Goal: Task Accomplishment & Management: Manage account settings

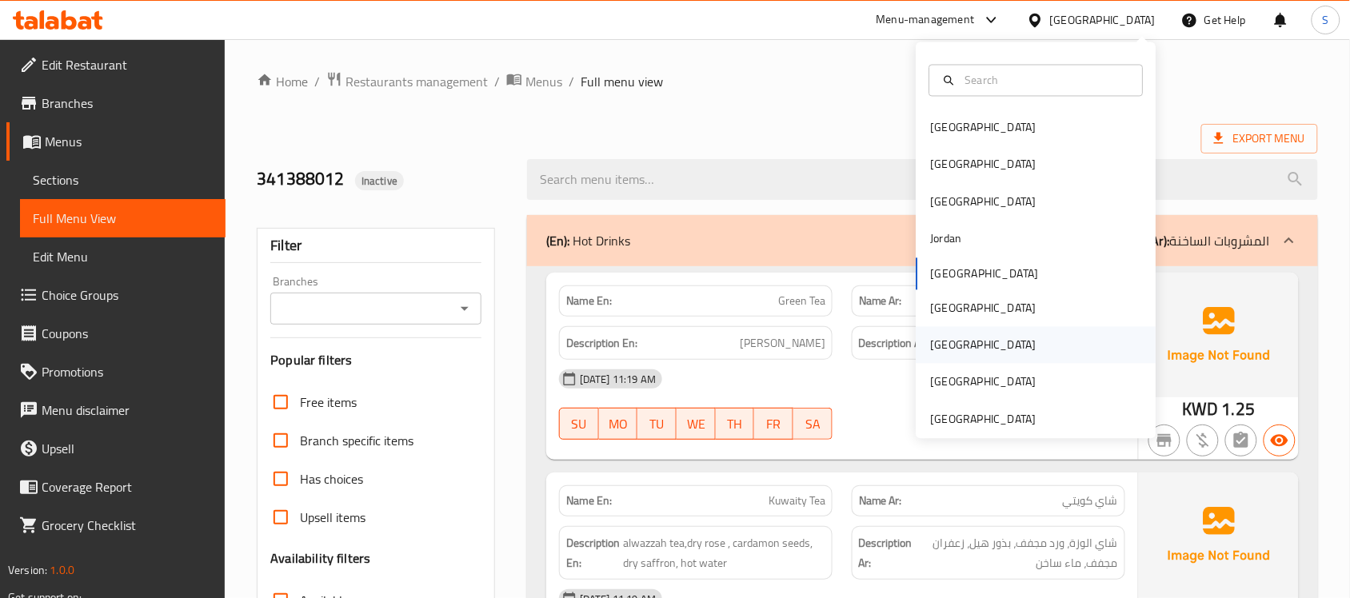
click at [953, 353] on div "[GEOGRAPHIC_DATA]" at bounding box center [983, 345] width 131 height 37
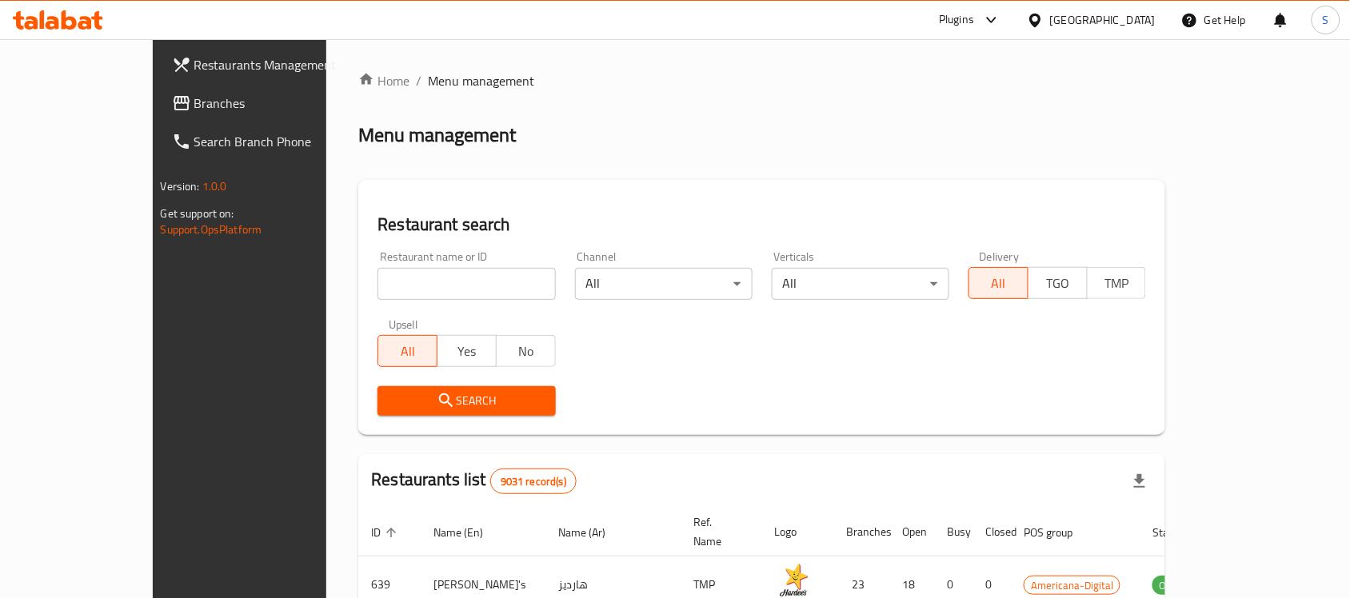
click at [159, 89] on link "Branches" at bounding box center [268, 103] width 219 height 38
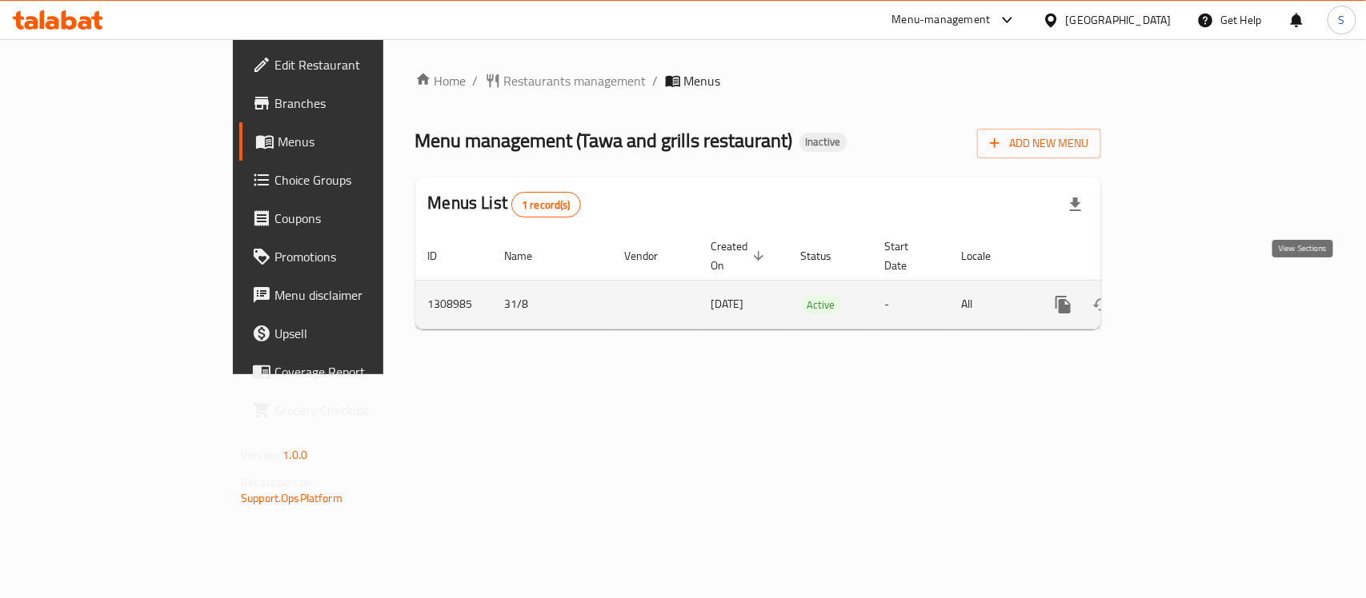
click at [1188, 295] on icon "enhanced table" at bounding box center [1178, 304] width 19 height 19
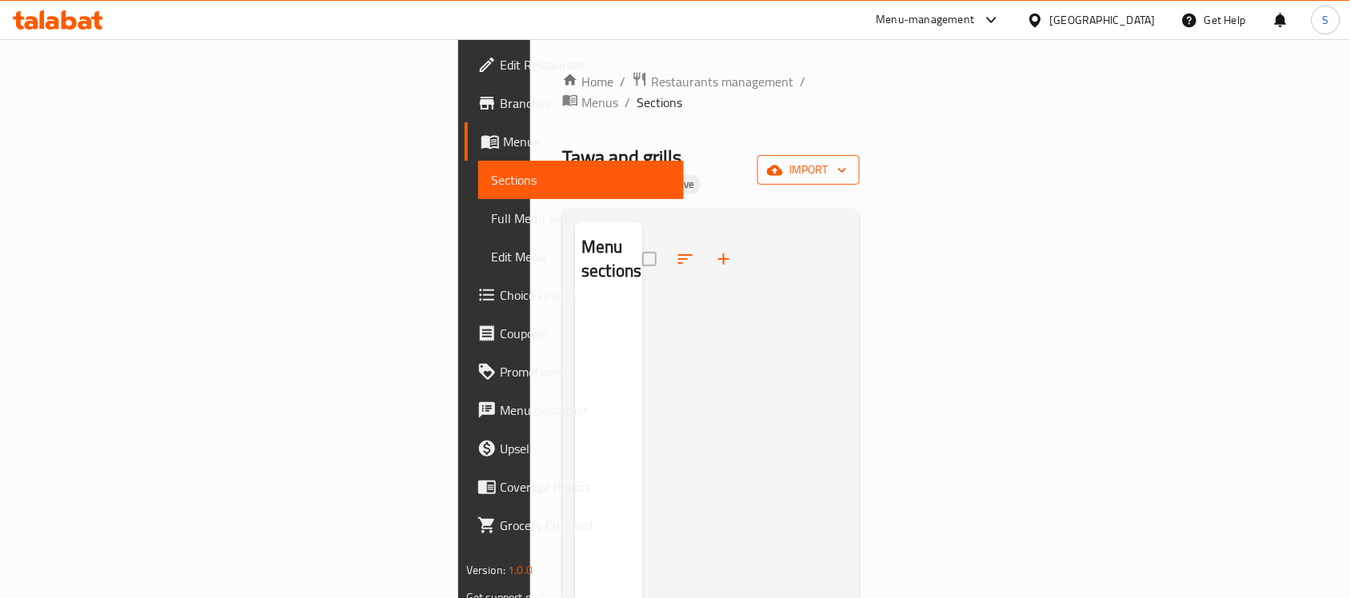
click at [847, 160] on span "import" at bounding box center [808, 170] width 77 height 20
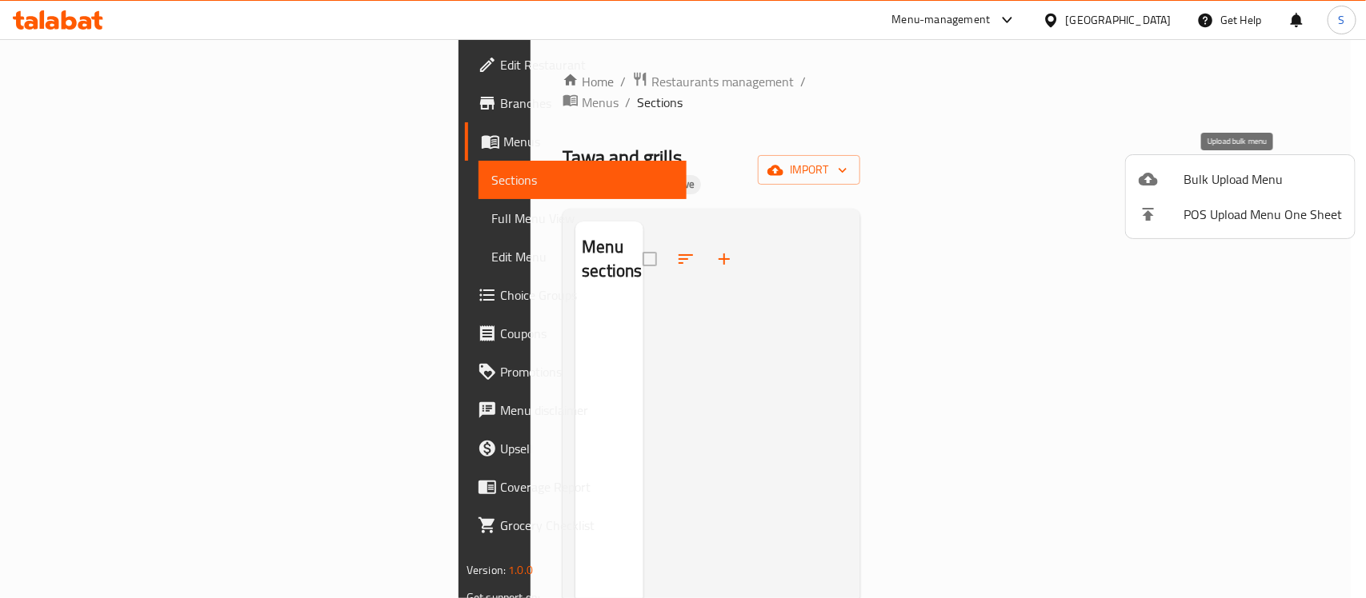
click at [1194, 189] on span "Bulk Upload Menu" at bounding box center [1262, 179] width 158 height 19
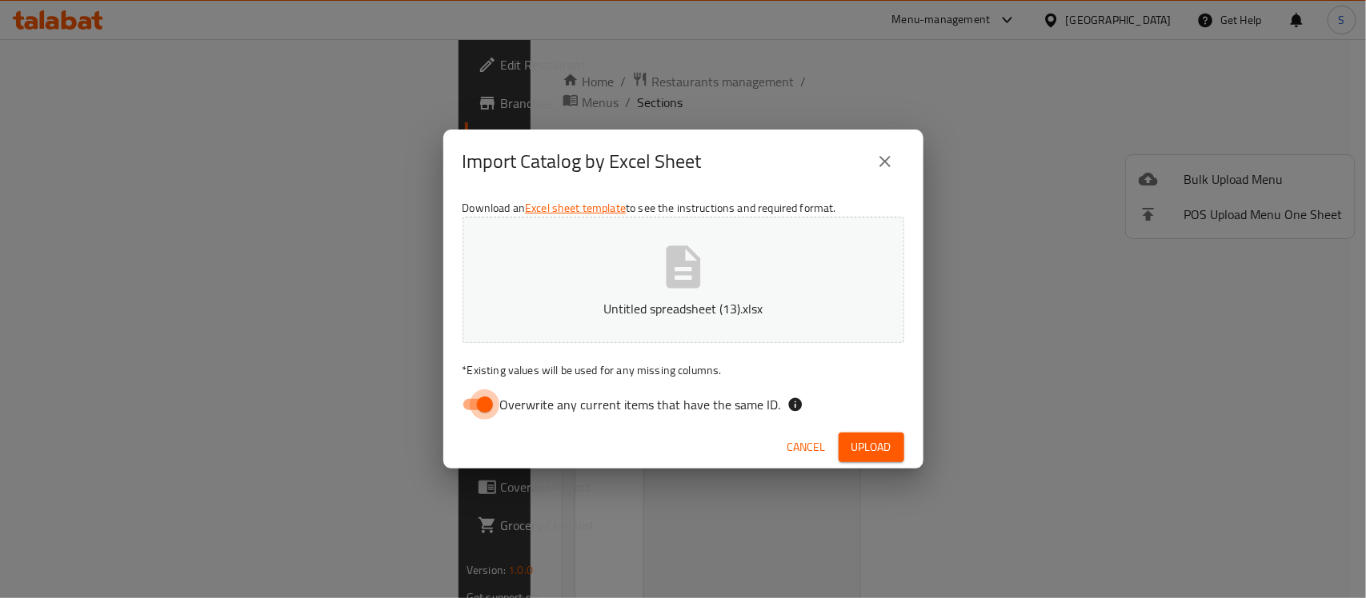
drag, startPoint x: 474, startPoint y: 413, endPoint x: 482, endPoint y: 409, distance: 8.2
click at [477, 412] on input "Overwrite any current items that have the same ID." at bounding box center [484, 405] width 91 height 30
checkbox input "false"
click at [870, 450] on span "Upload" at bounding box center [871, 448] width 40 height 20
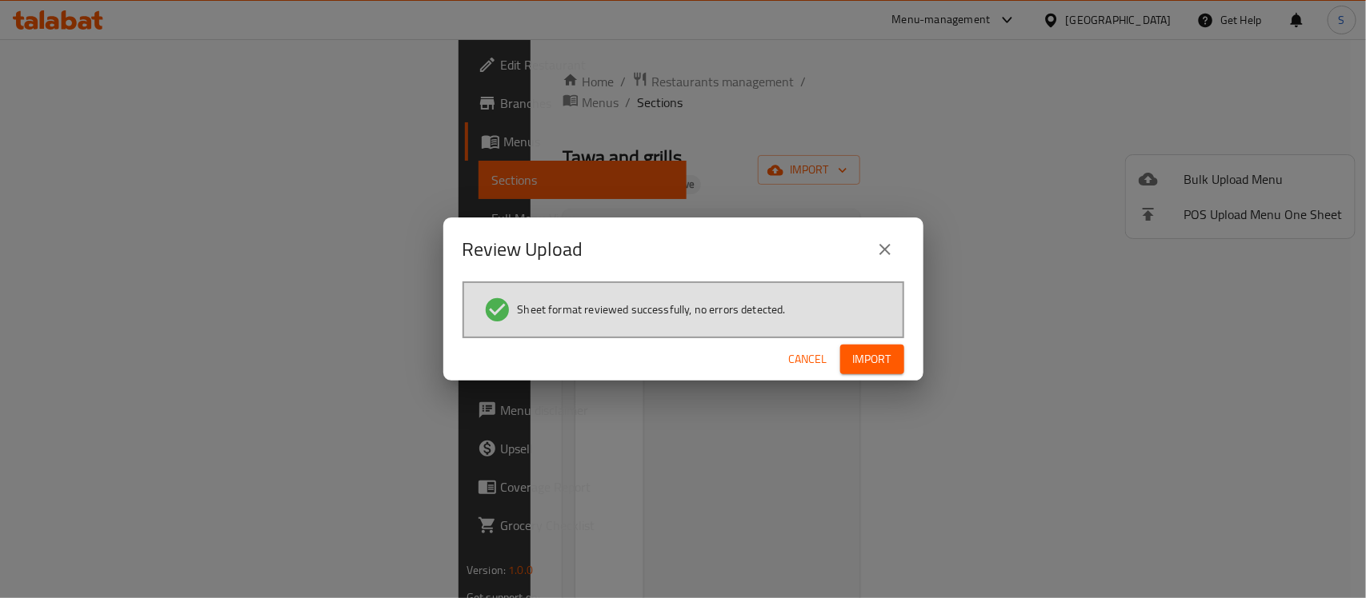
click at [876, 356] on span "Import" at bounding box center [872, 360] width 38 height 20
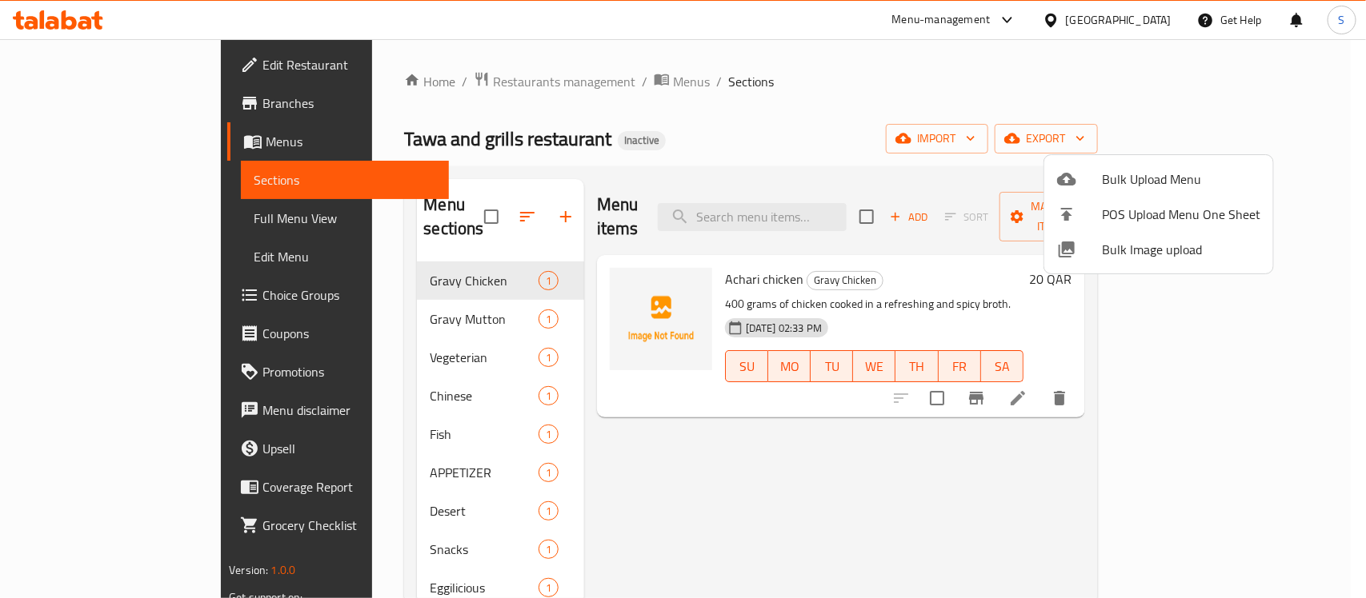
click at [452, 214] on div at bounding box center [683, 299] width 1366 height 598
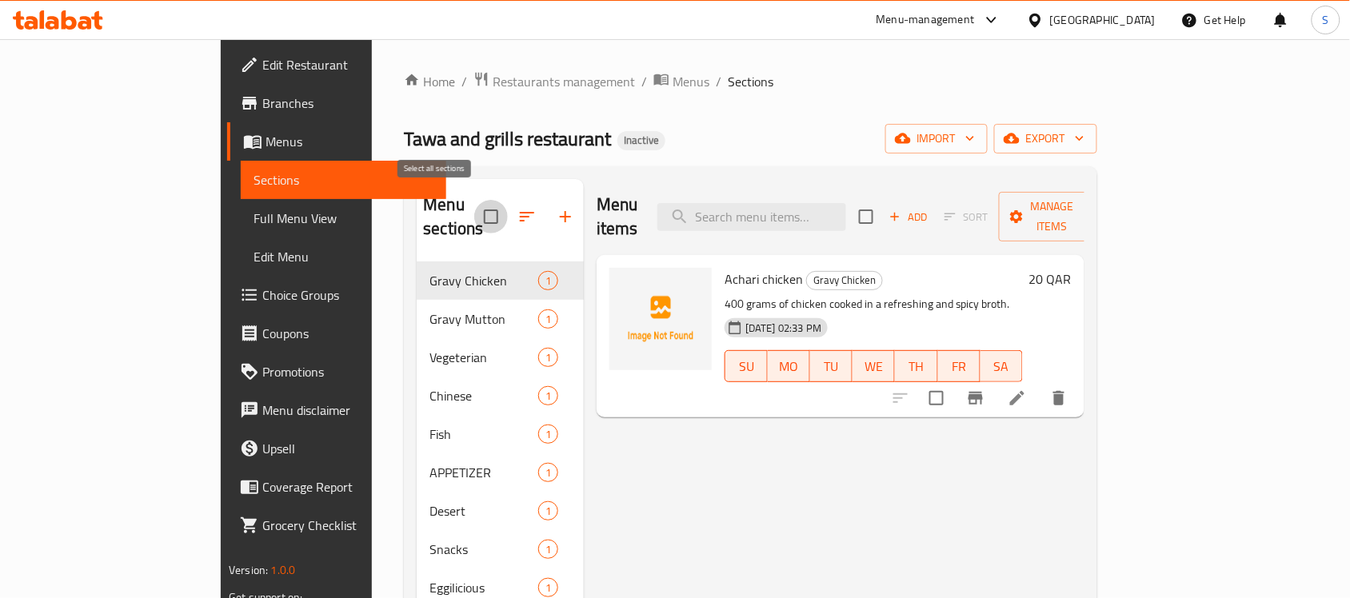
click at [474, 208] on input "checkbox" at bounding box center [491, 217] width 34 height 34
click at [474, 205] on input "checkbox" at bounding box center [491, 217] width 34 height 34
click at [474, 201] on input "checkbox" at bounding box center [491, 217] width 34 height 34
checkbox input "false"
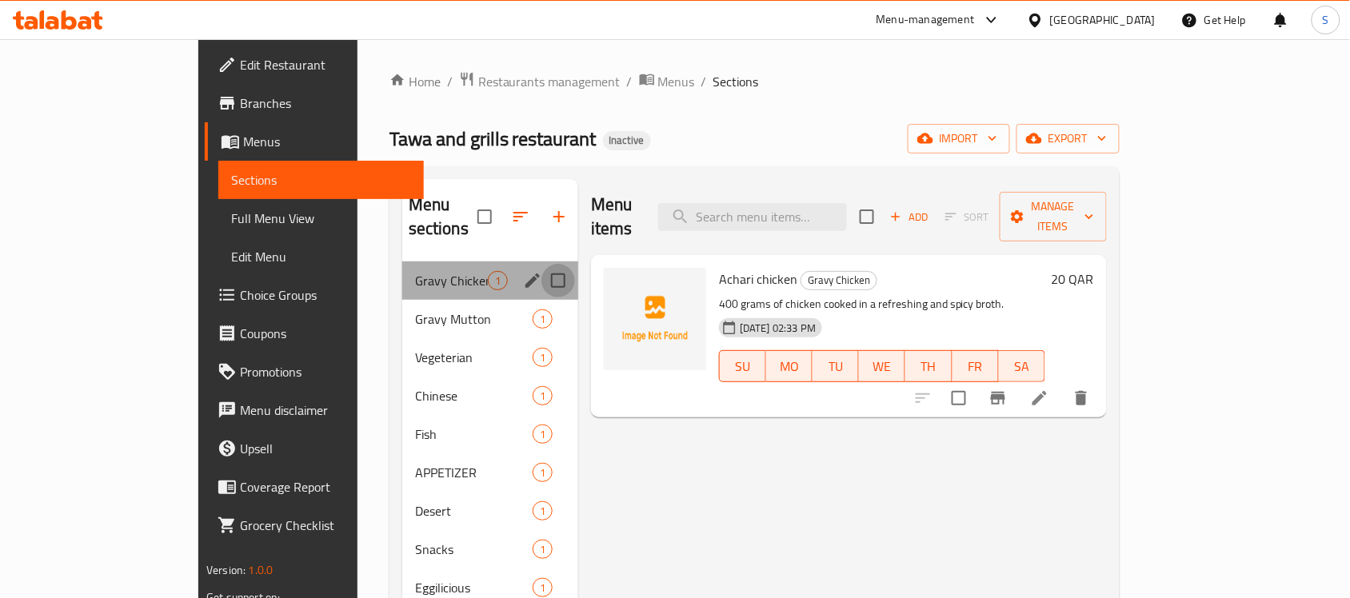
click at [542, 264] on input "Menu sections" at bounding box center [559, 281] width 34 height 34
checkbox input "true"
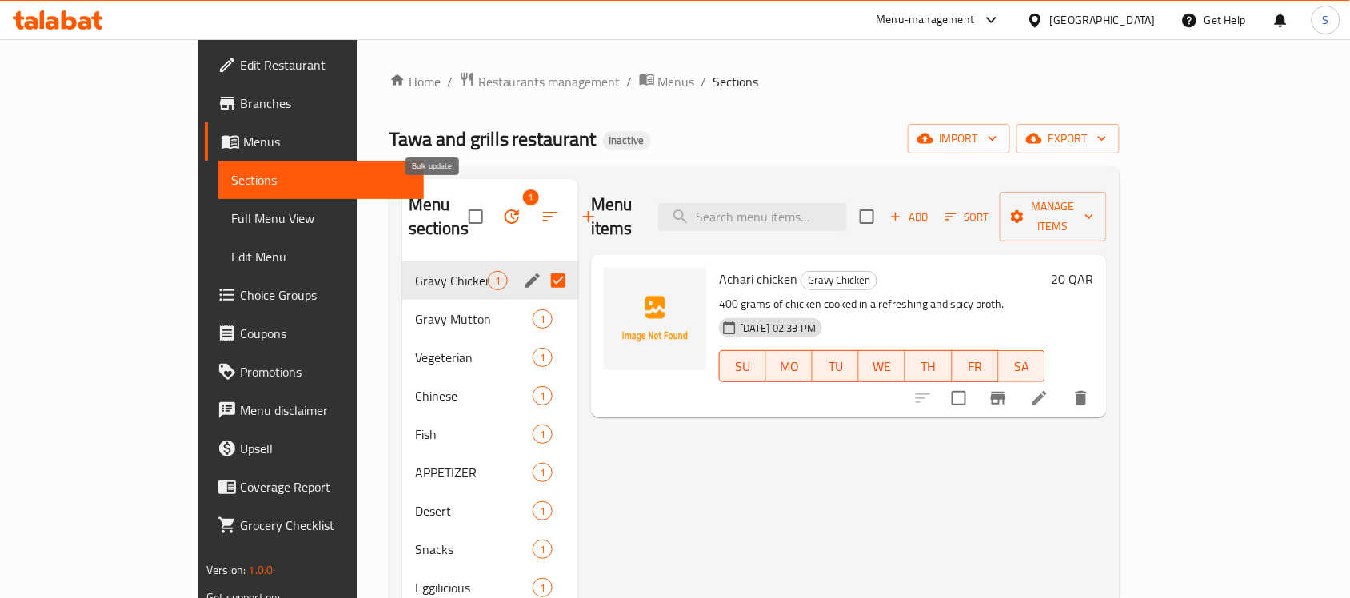
click at [493, 208] on button "button" at bounding box center [512, 217] width 38 height 38
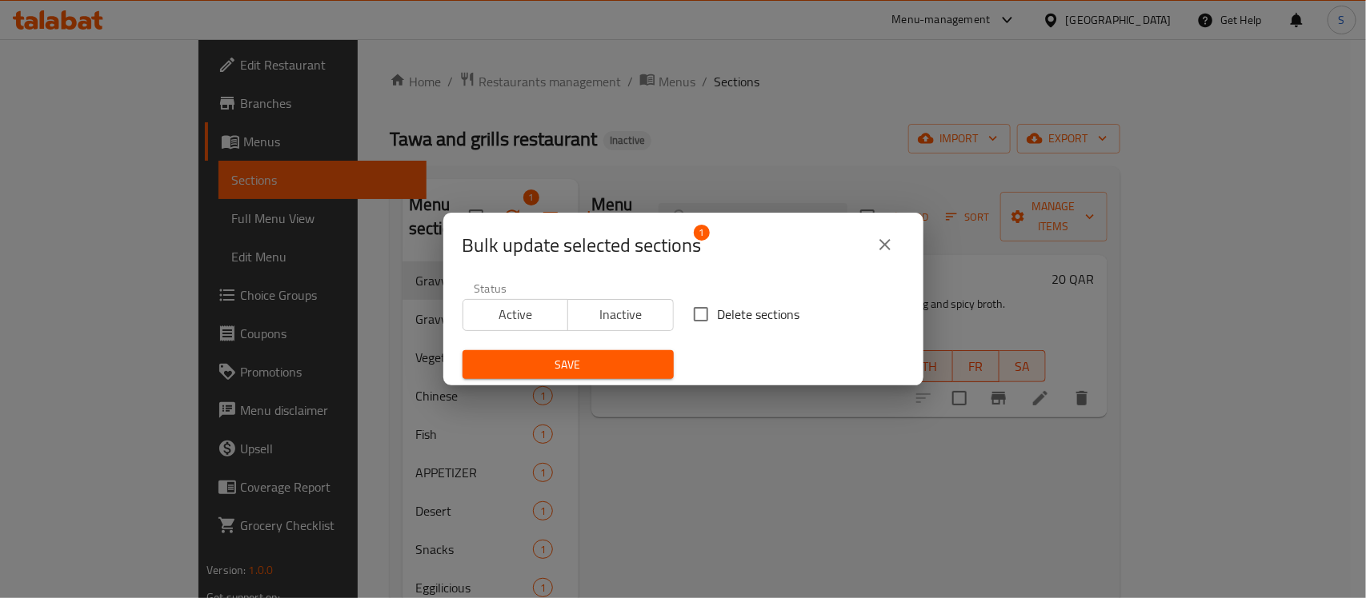
click at [410, 206] on div "Bulk update selected sections 1 Status Active Inactive Delete sections Save" at bounding box center [683, 299] width 1366 height 598
click at [404, 206] on div "Bulk update selected sections 1 Status Active Inactive Delete sections Save" at bounding box center [683, 299] width 1366 height 598
drag, startPoint x: 402, startPoint y: 206, endPoint x: 470, endPoint y: 224, distance: 70.4
click at [402, 208] on div "Bulk update selected sections 1 Status Active Inactive Delete sections Save" at bounding box center [683, 299] width 1366 height 598
click at [873, 234] on button "close" at bounding box center [885, 245] width 38 height 38
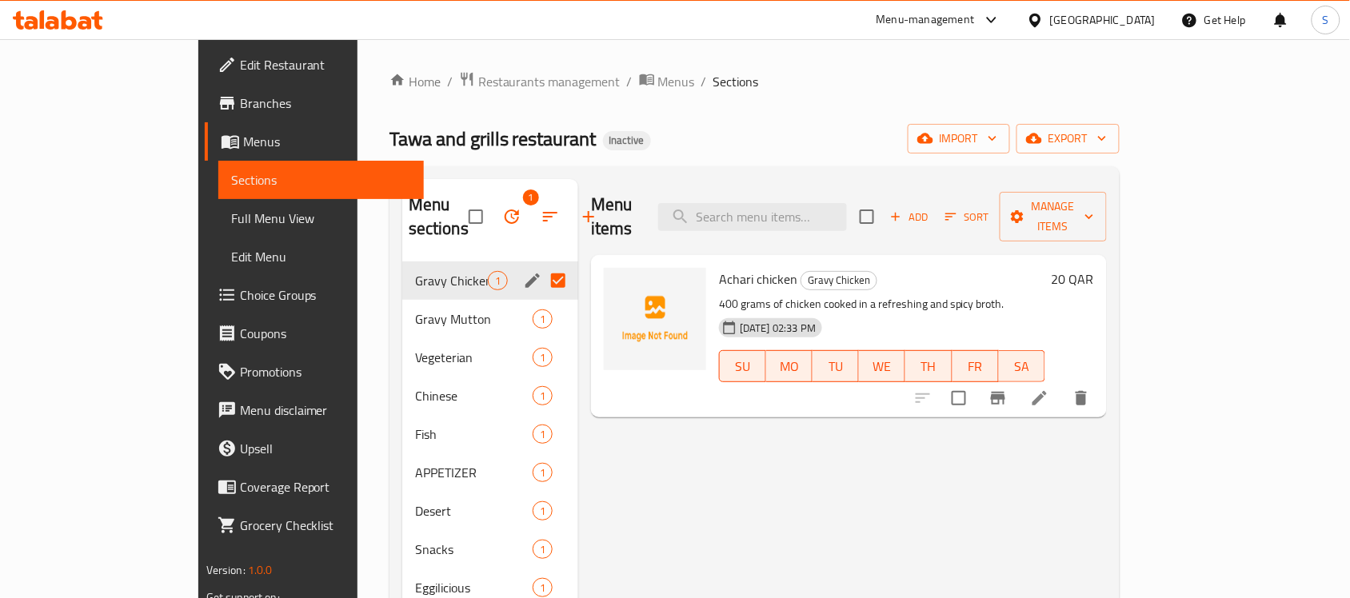
click at [892, 268] on h6 "Achari chicken Gravy Chicken" at bounding box center [882, 279] width 326 height 22
click at [459, 214] on input "checkbox" at bounding box center [476, 217] width 34 height 34
checkbox input "false"
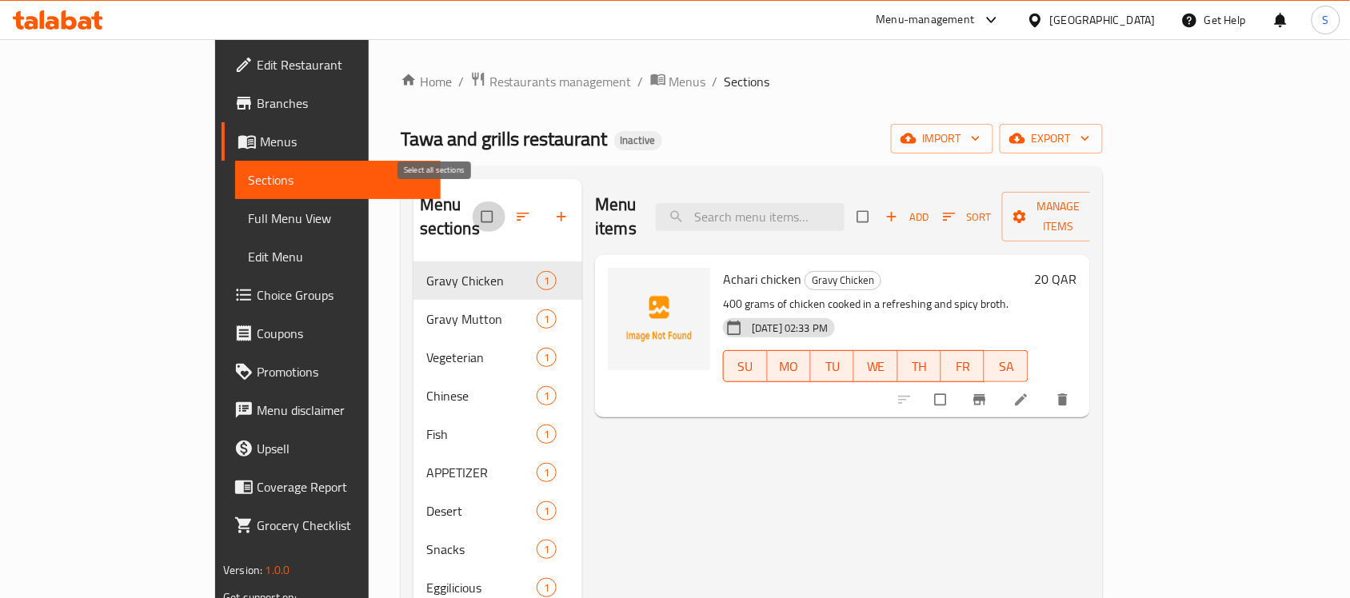
click at [472, 205] on input "checkbox" at bounding box center [489, 217] width 34 height 30
checkbox input "true"
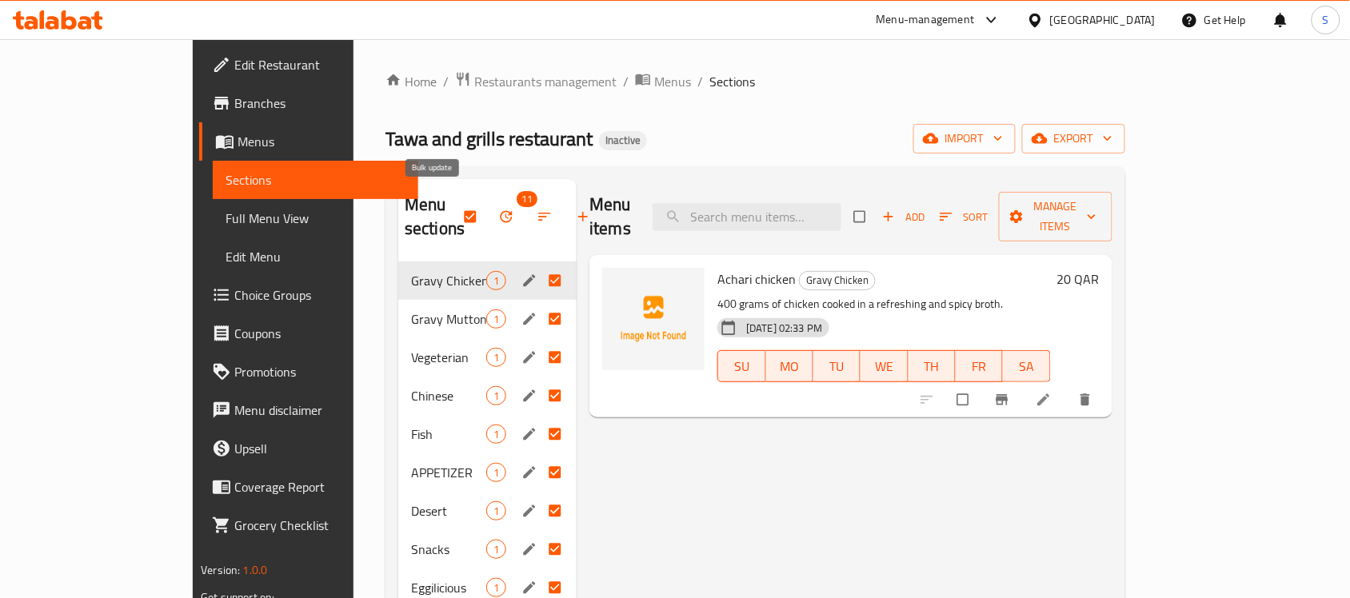
click at [498, 209] on icon "button" at bounding box center [506, 217] width 16 height 16
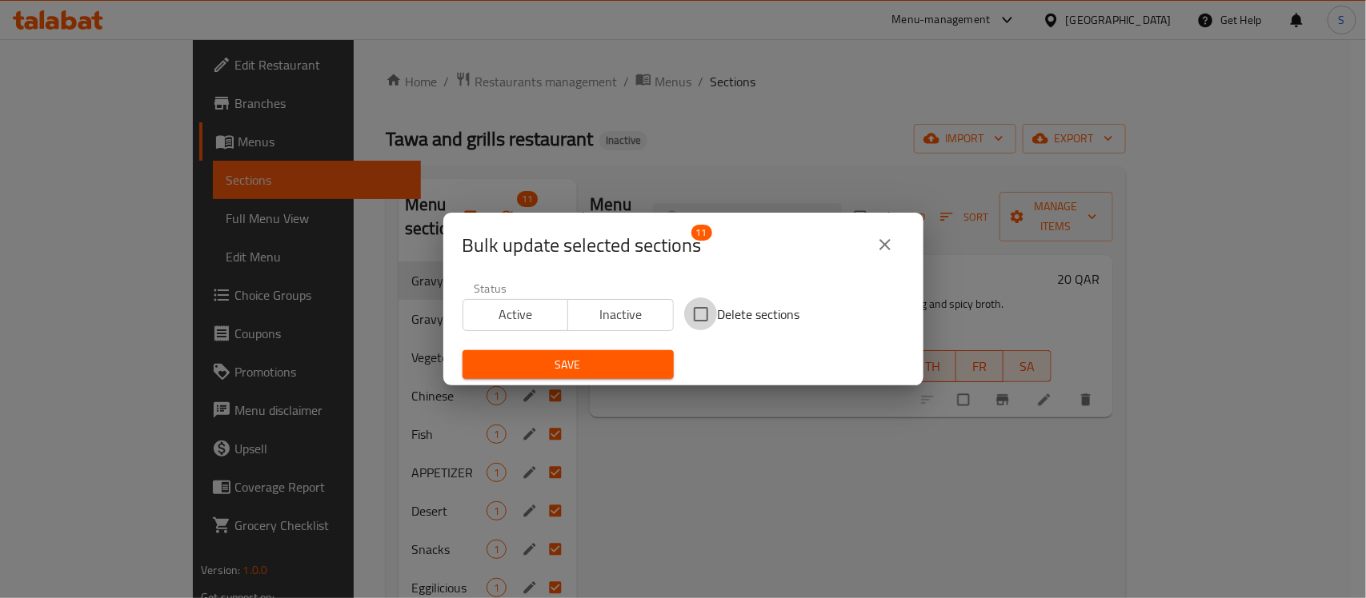
click at [698, 314] on input "Delete sections" at bounding box center [701, 315] width 34 height 34
checkbox input "true"
click at [633, 362] on span "Save" at bounding box center [568, 365] width 186 height 20
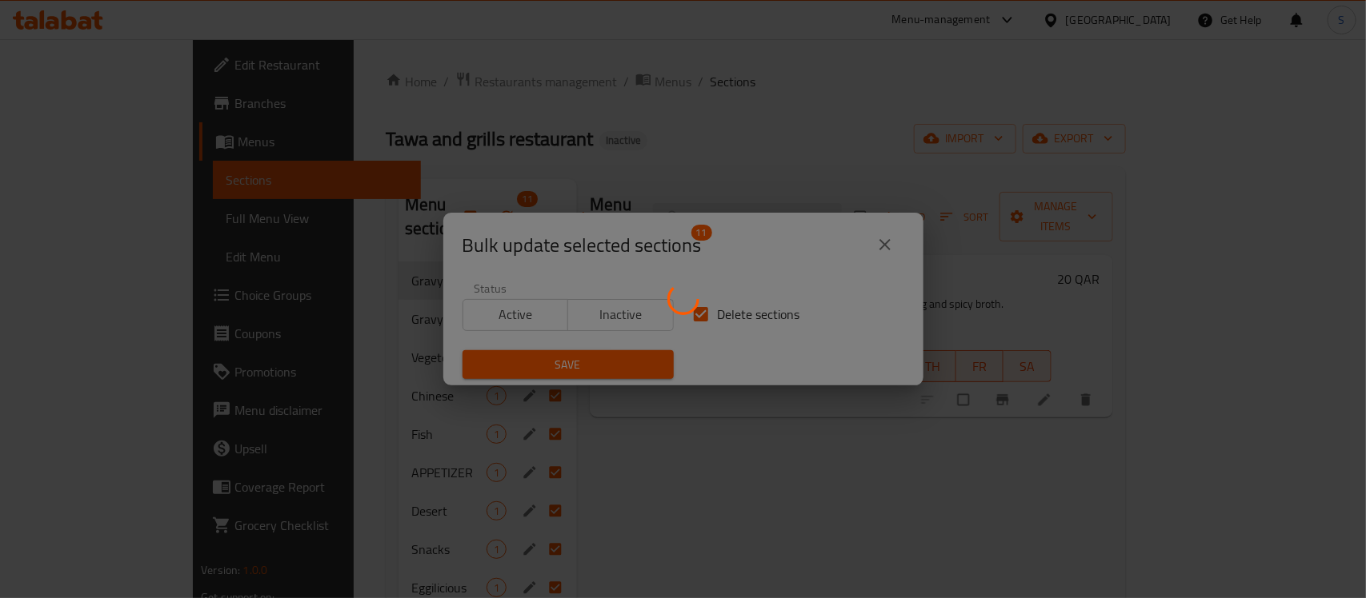
checkbox input "false"
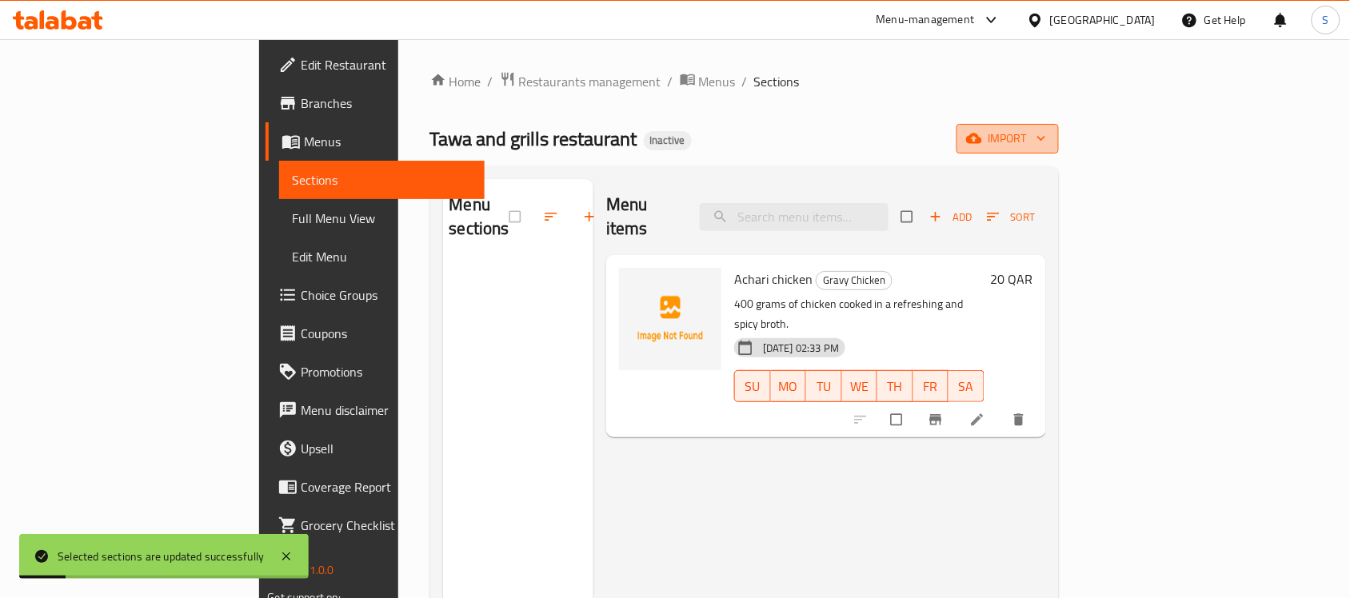
click at [1046, 138] on span "import" at bounding box center [1008, 139] width 77 height 20
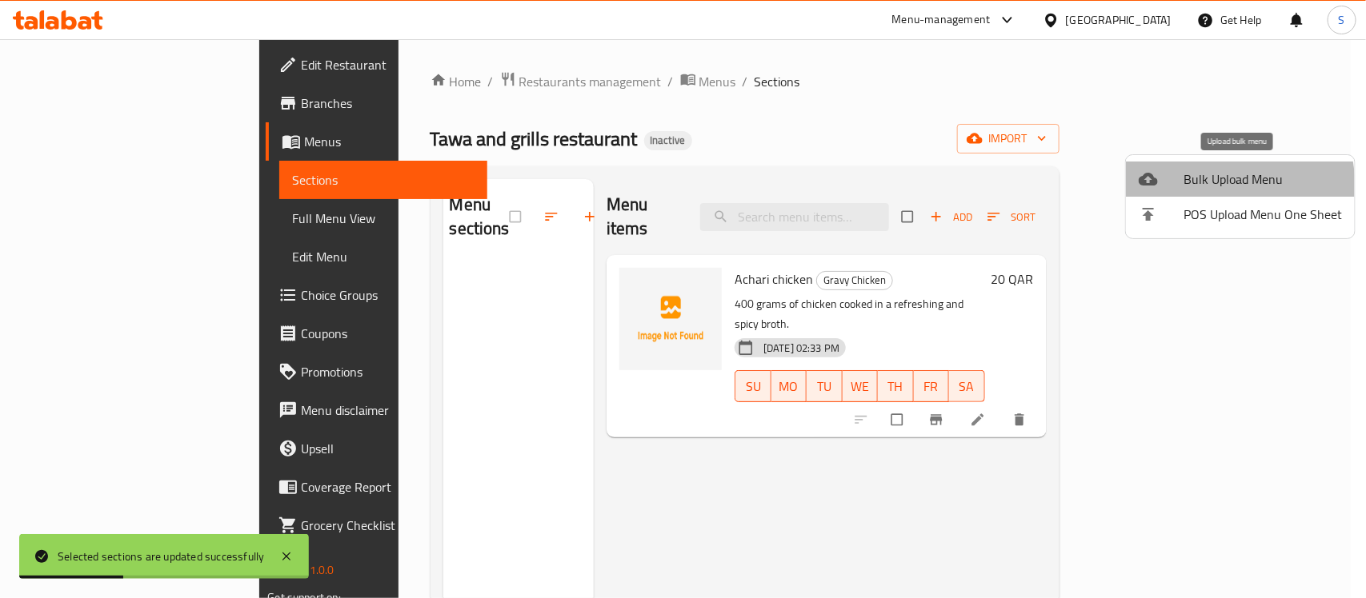
click at [1186, 189] on span "Bulk Upload Menu" at bounding box center [1262, 179] width 158 height 19
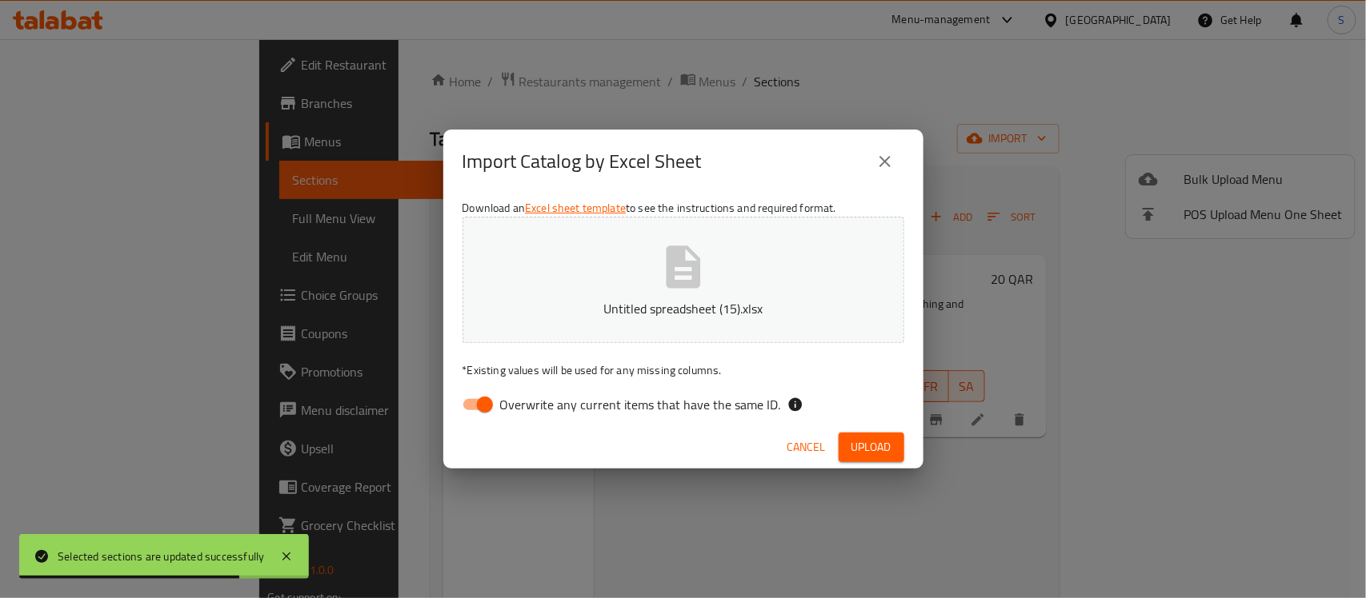
click at [517, 386] on div "Download an Excel sheet template to see the instructions and required format. U…" at bounding box center [683, 310] width 480 height 232
click at [493, 406] on input "Overwrite any current items that have the same ID." at bounding box center [484, 405] width 91 height 30
checkbox input "false"
click at [869, 452] on span "Upload" at bounding box center [871, 448] width 40 height 20
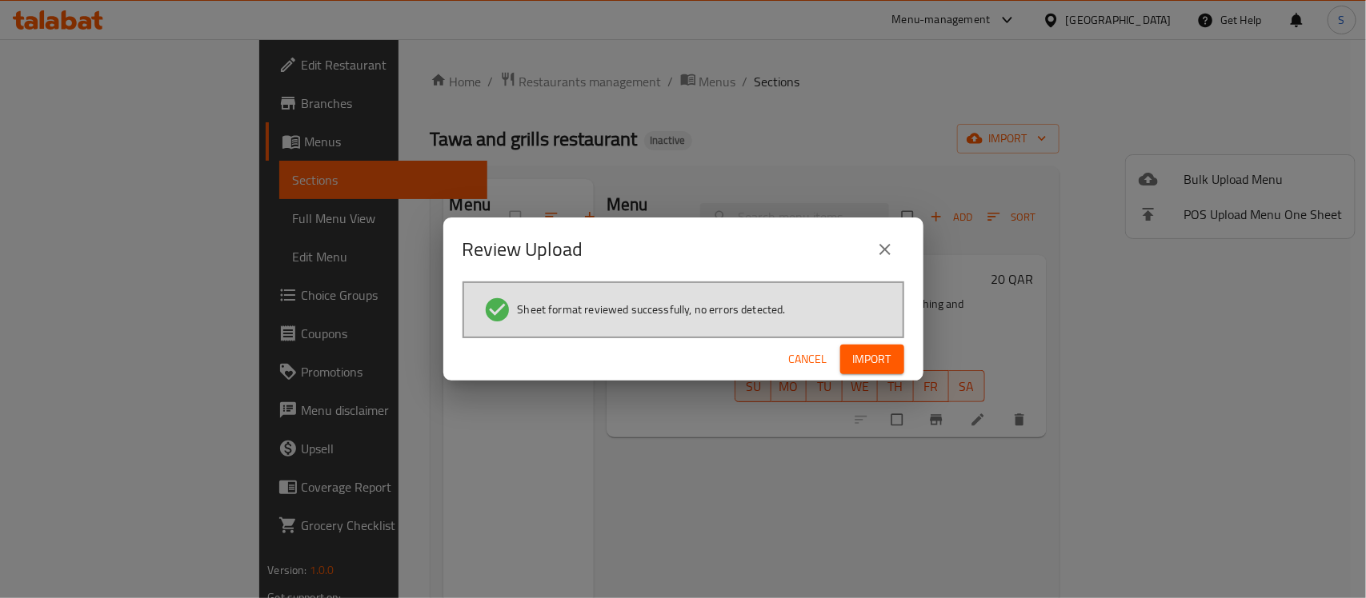
click at [861, 361] on span "Import" at bounding box center [872, 360] width 38 height 20
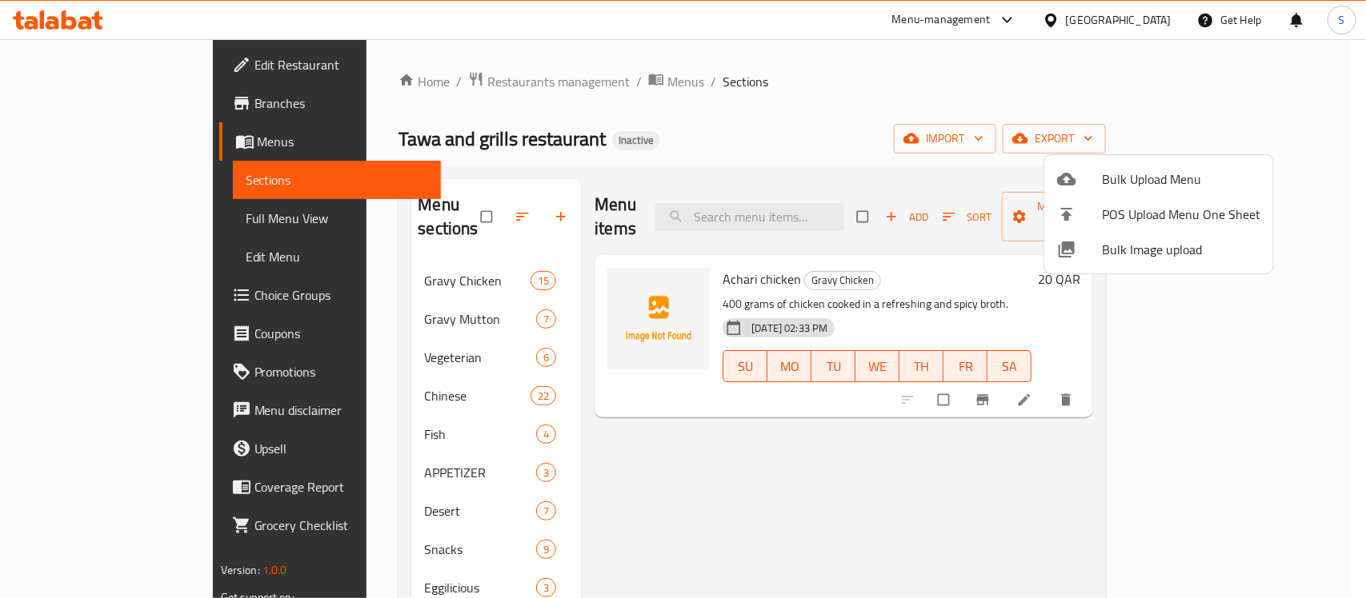
drag, startPoint x: 582, startPoint y: 452, endPoint x: 566, endPoint y: 457, distance: 17.5
click at [582, 452] on div at bounding box center [683, 299] width 1366 height 598
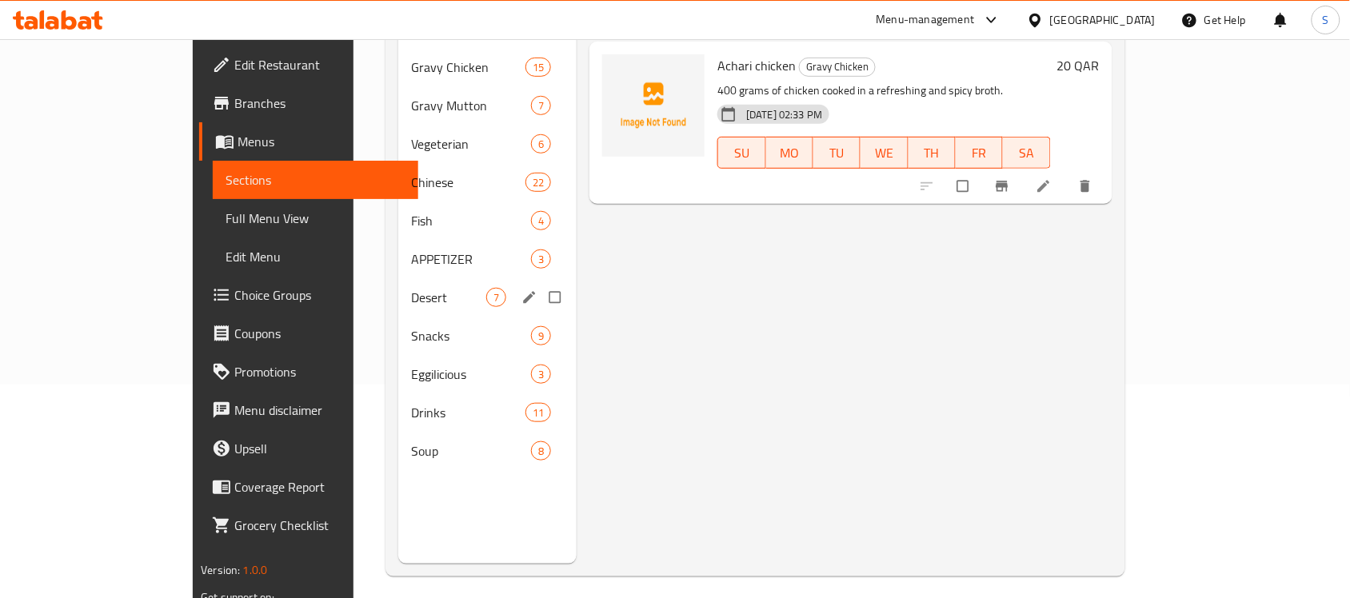
scroll to position [225, 0]
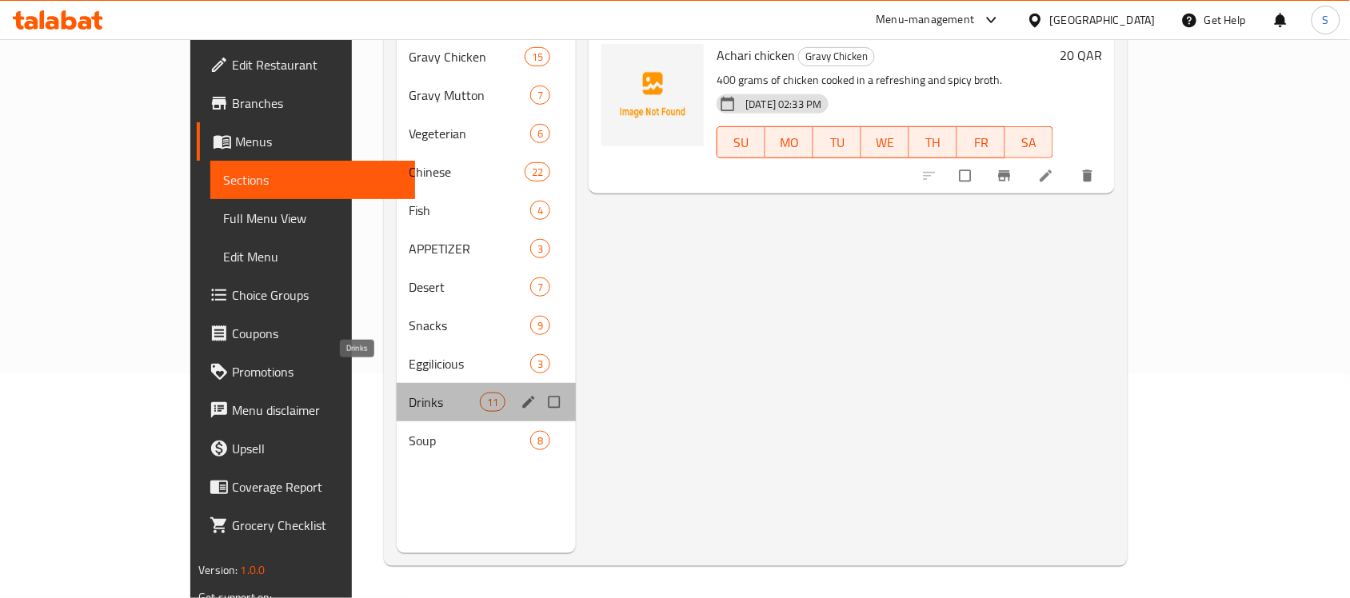
click at [410, 393] on span "Drinks" at bounding box center [445, 402] width 70 height 19
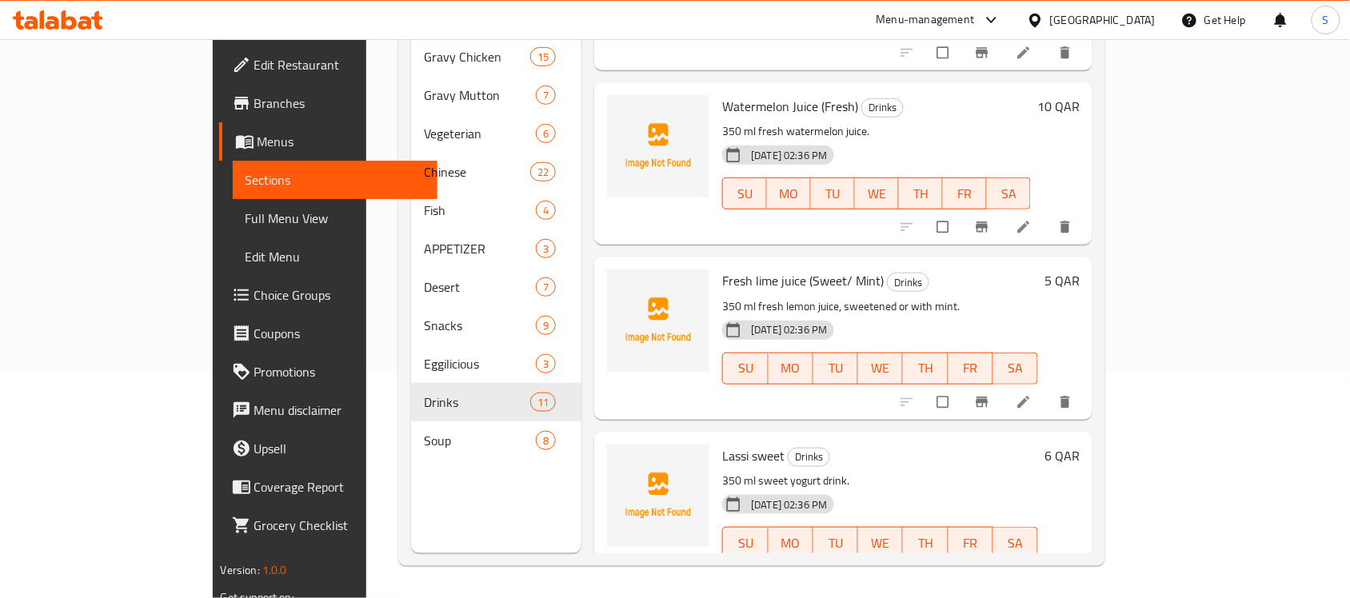
scroll to position [300, 0]
click at [1032, 393] on icon at bounding box center [1024, 401] width 16 height 16
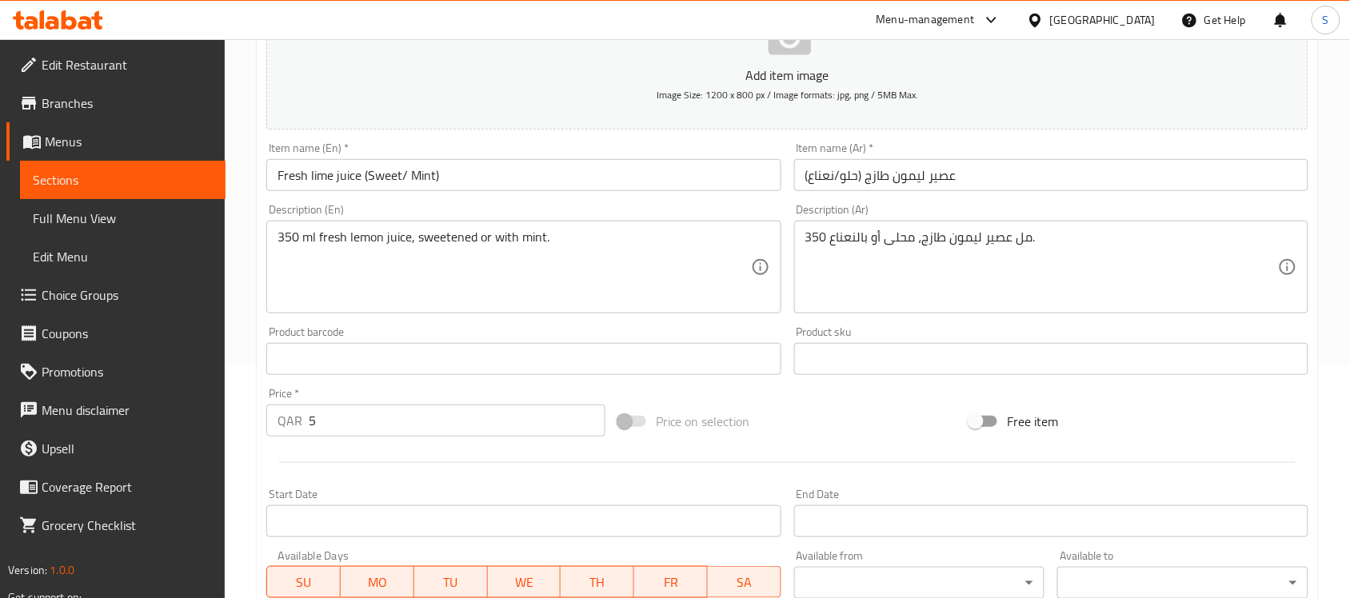
scroll to position [229, 0]
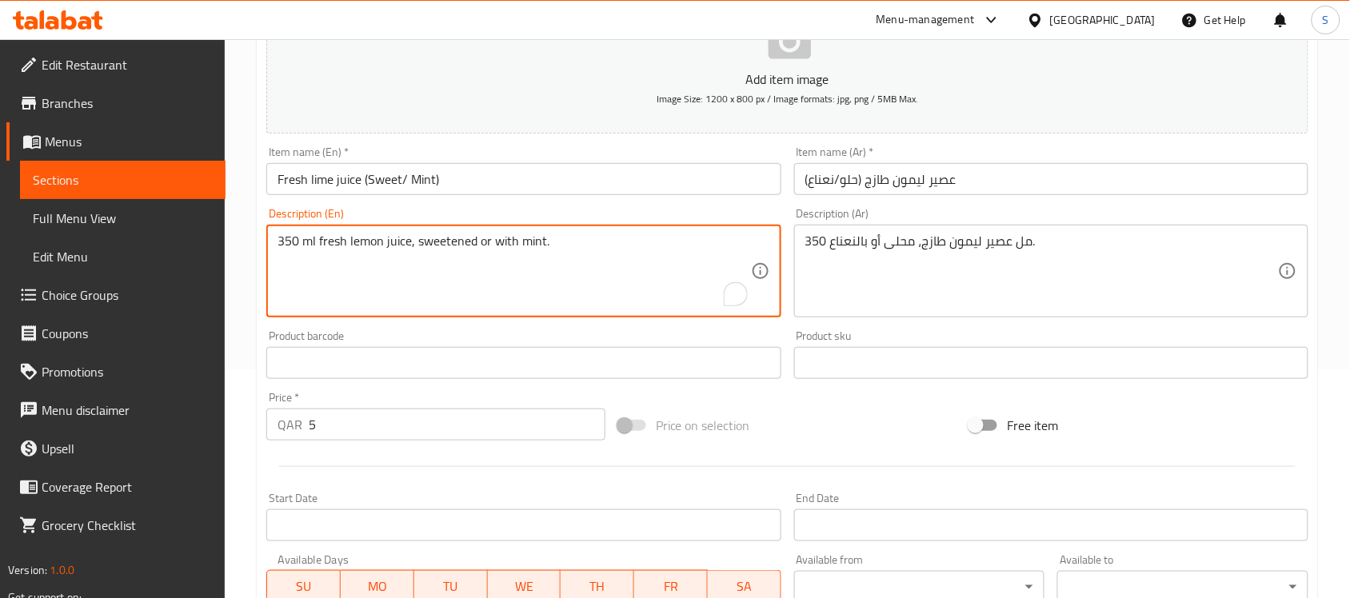
drag, startPoint x: 474, startPoint y: 240, endPoint x: 418, endPoint y: 246, distance: 56.3
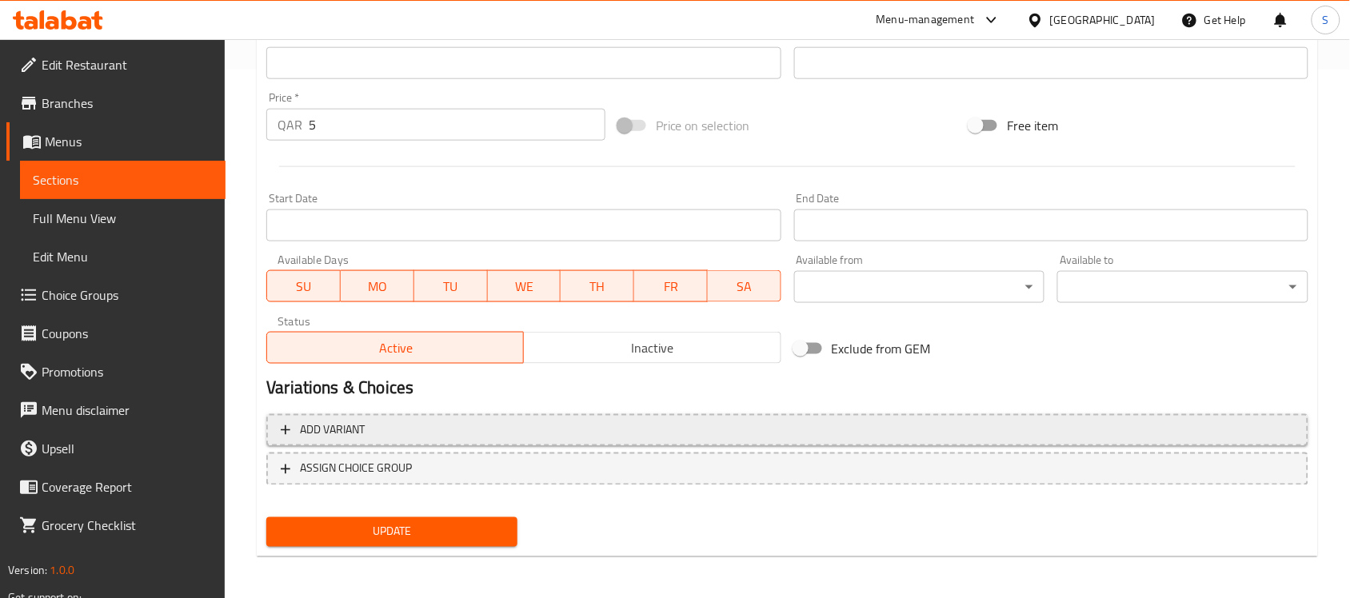
click at [676, 426] on span "Add variant" at bounding box center [788, 431] width 1014 height 20
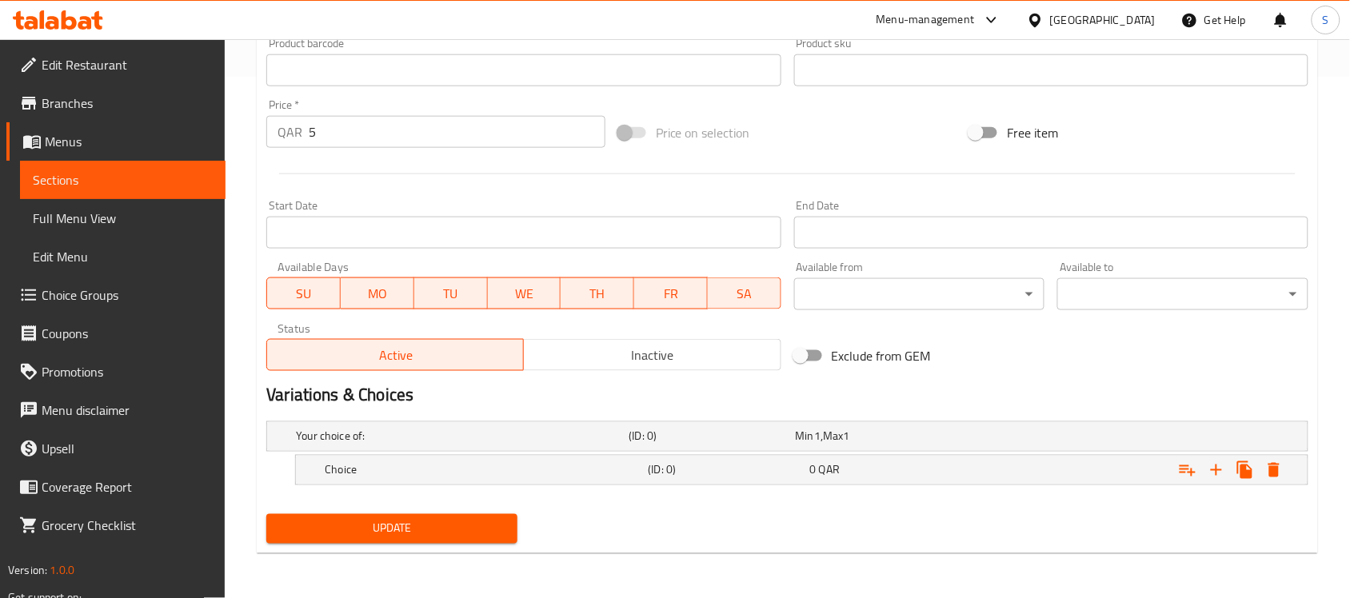
scroll to position [521, 0]
click at [470, 462] on div "Choice" at bounding box center [483, 471] width 323 height 22
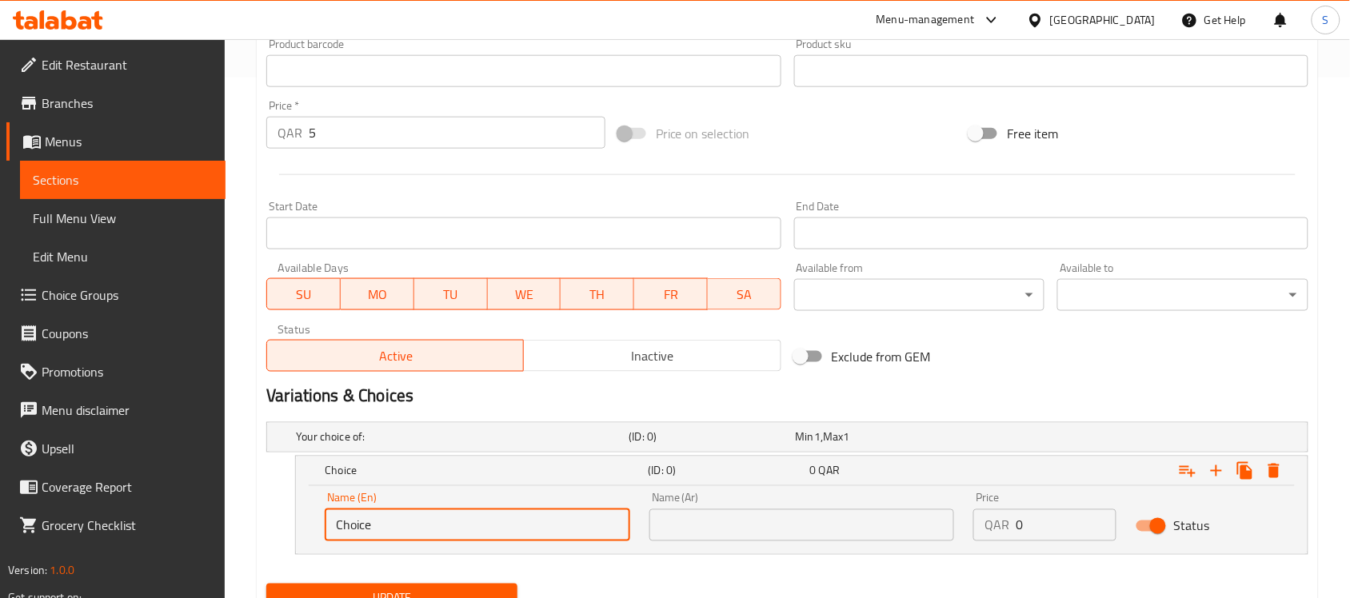
drag, startPoint x: 421, startPoint y: 530, endPoint x: 205, endPoint y: 525, distance: 216.0
click at [205, 525] on div "Edit Restaurant Branches Menus Sections Full Menu View Edit Menu Choice Groups …" at bounding box center [675, 93] width 1350 height 1150
paste input "sweetened"
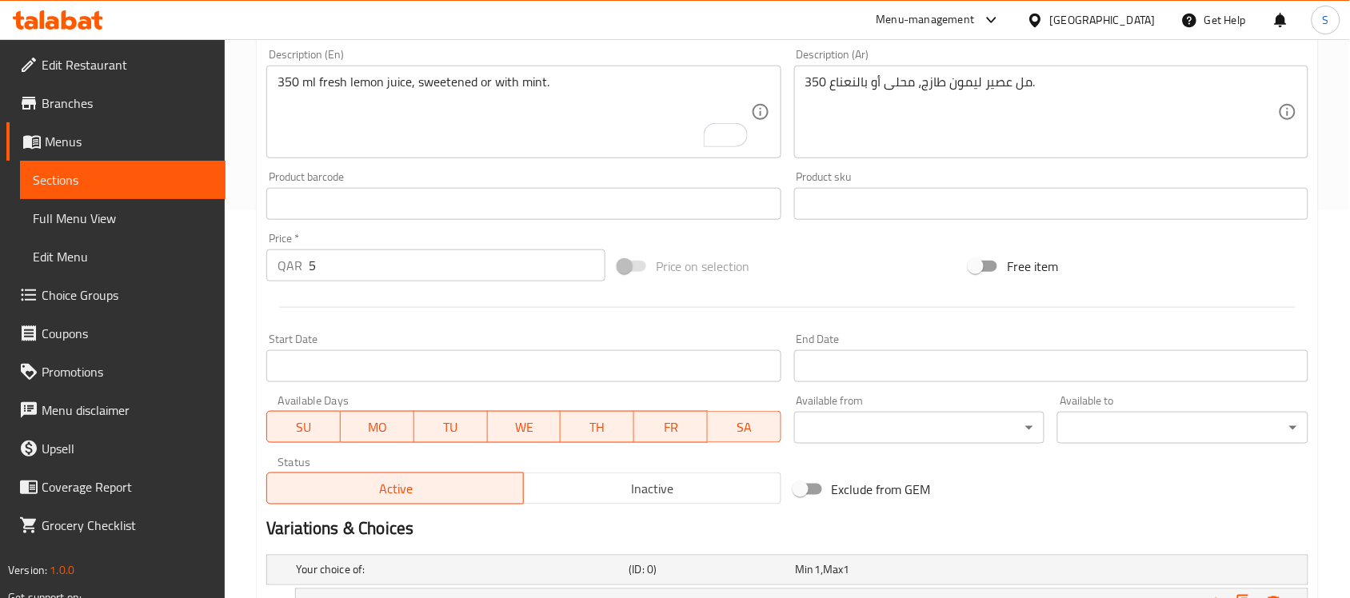
scroll to position [221, 0]
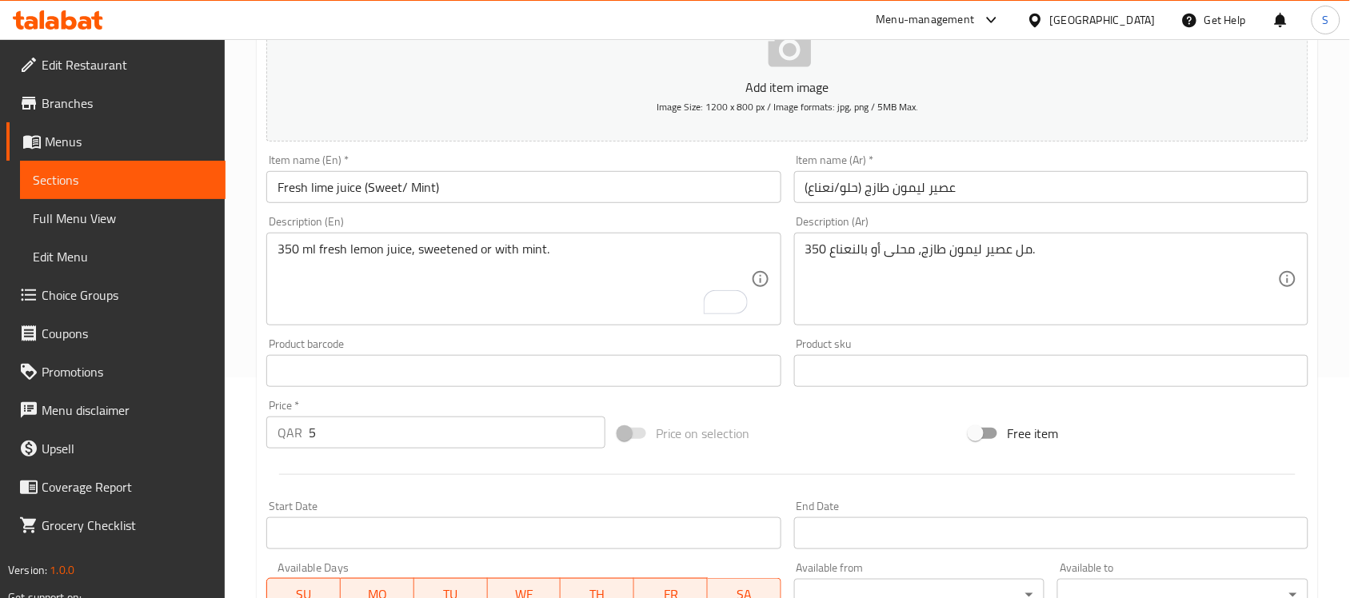
type input "sweetened"
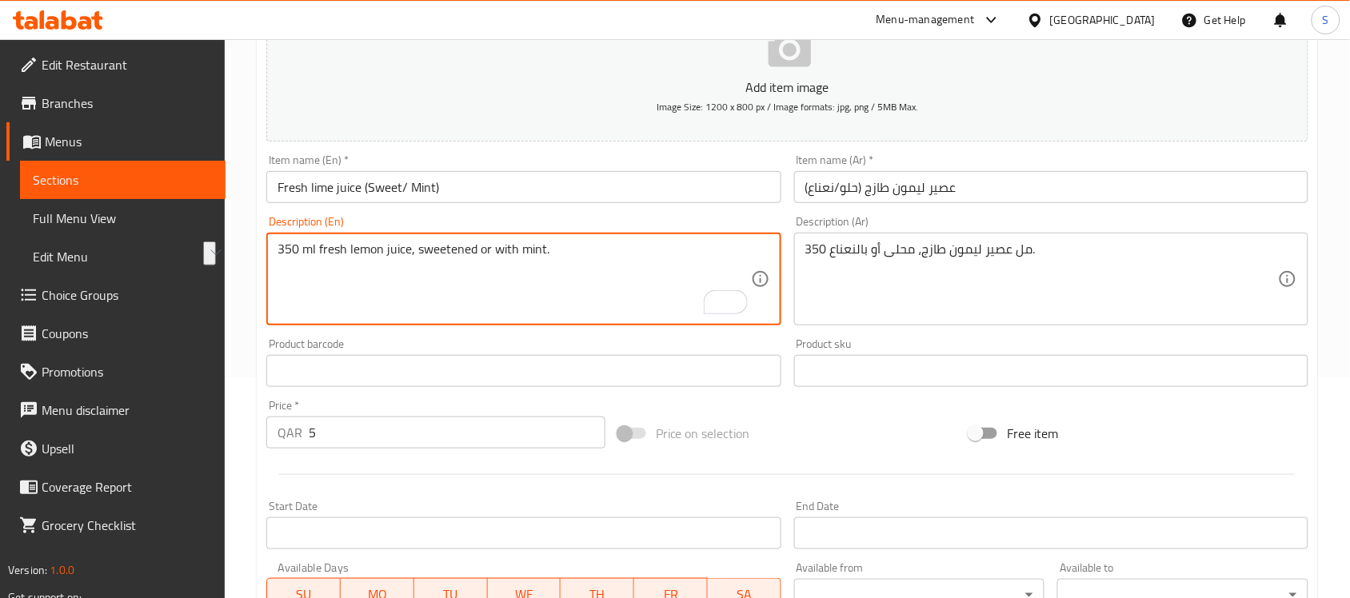
drag, startPoint x: 542, startPoint y: 250, endPoint x: 490, endPoint y: 258, distance: 52.6
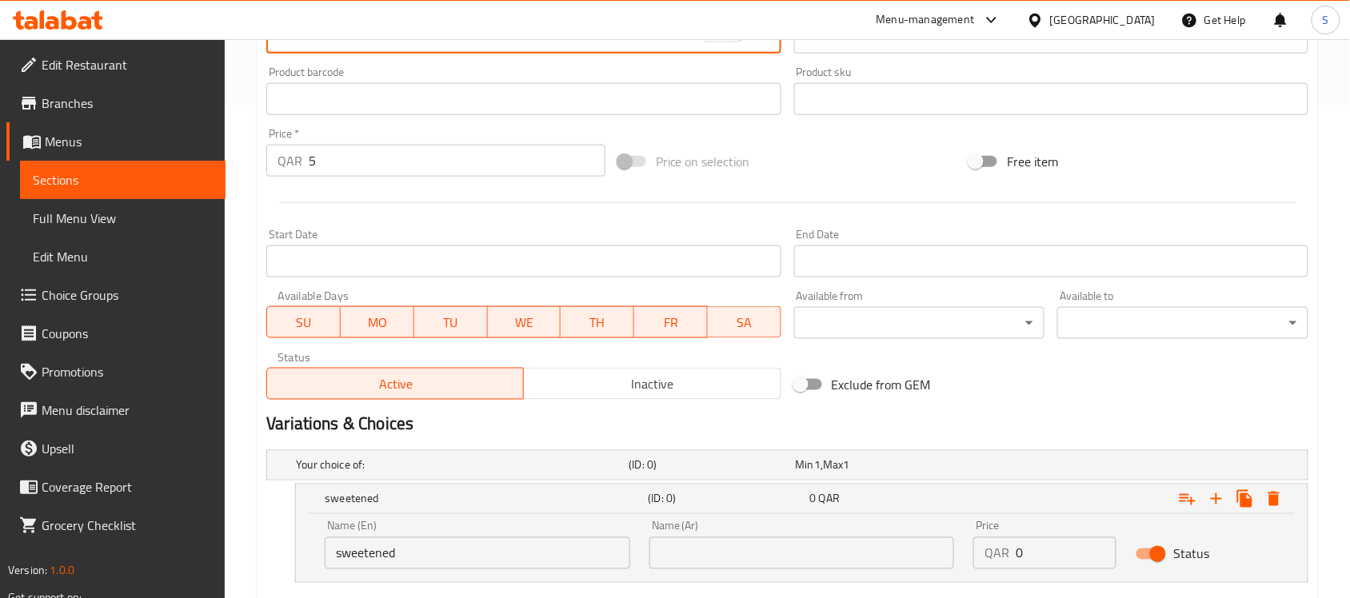
scroll to position [590, 0]
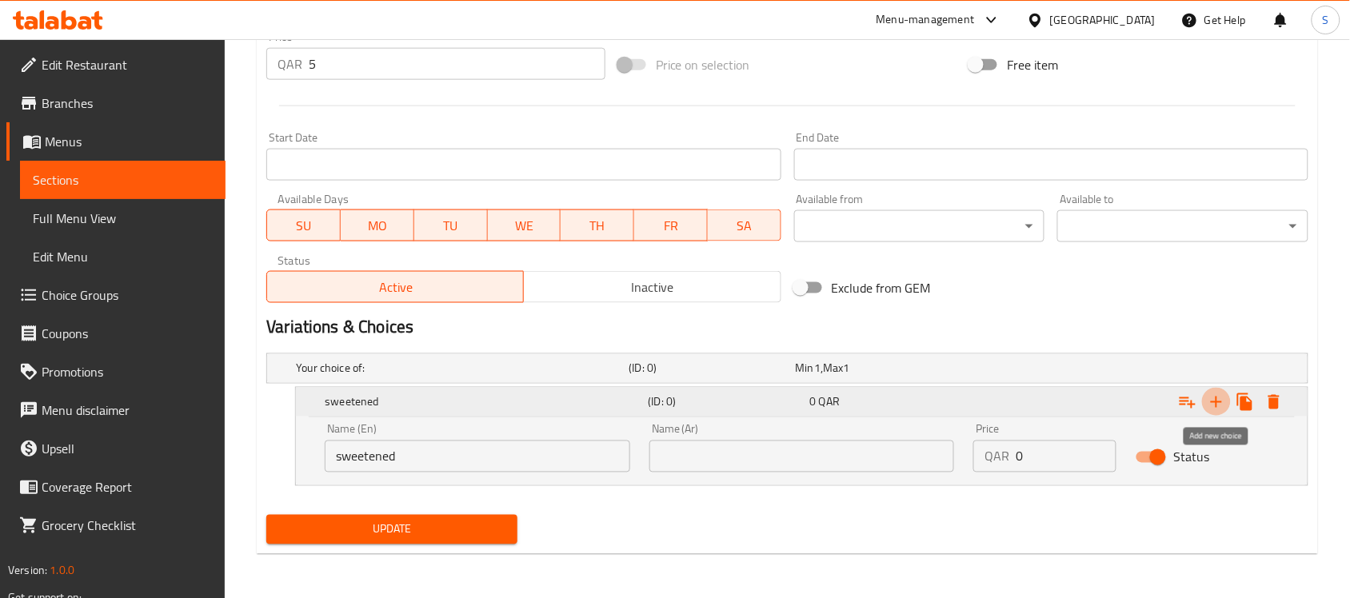
click at [1210, 398] on icon "Expand" at bounding box center [1216, 402] width 19 height 19
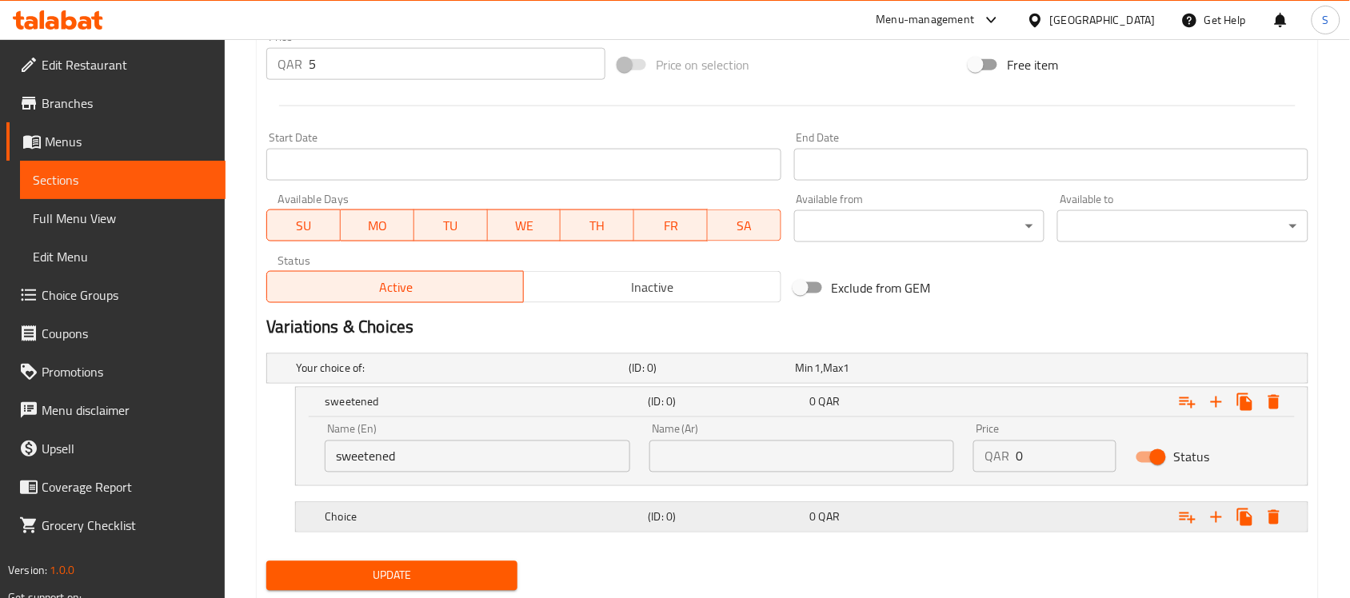
click at [449, 514] on h5 "Choice" at bounding box center [483, 518] width 317 height 16
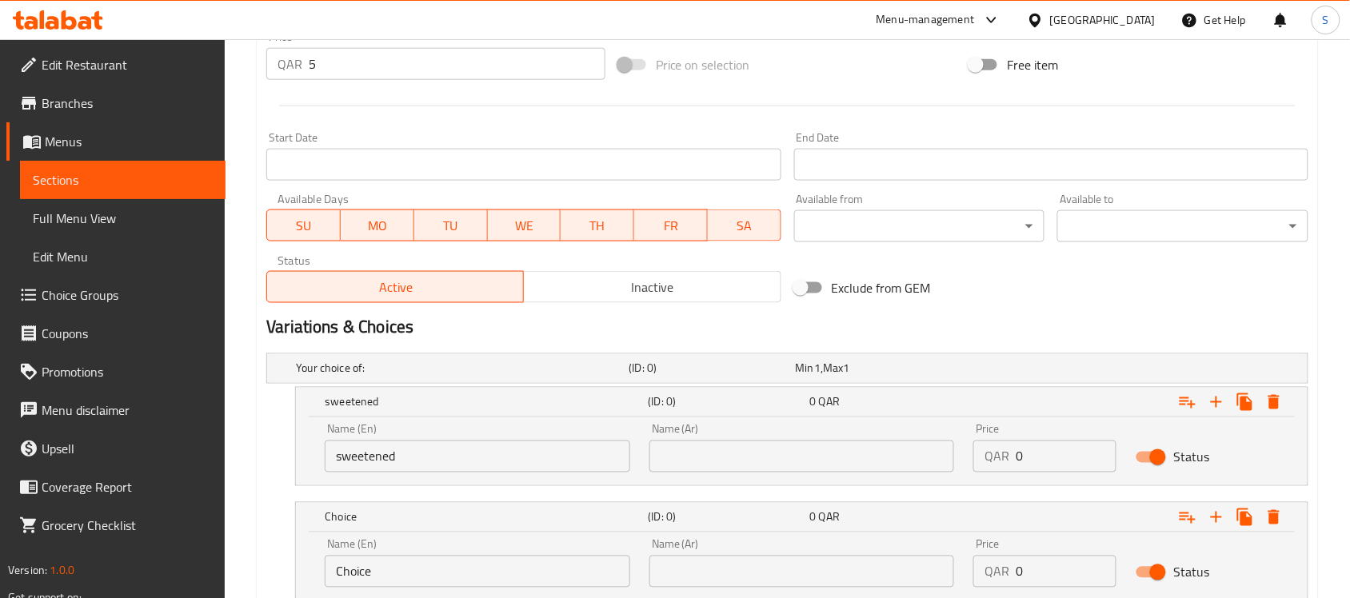
drag, startPoint x: 450, startPoint y: 564, endPoint x: 165, endPoint y: 570, distance: 284.8
click at [165, 570] on div "Edit Restaurant Branches Menus Sections Full Menu View Edit Menu Choice Groups …" at bounding box center [675, 82] width 1350 height 1265
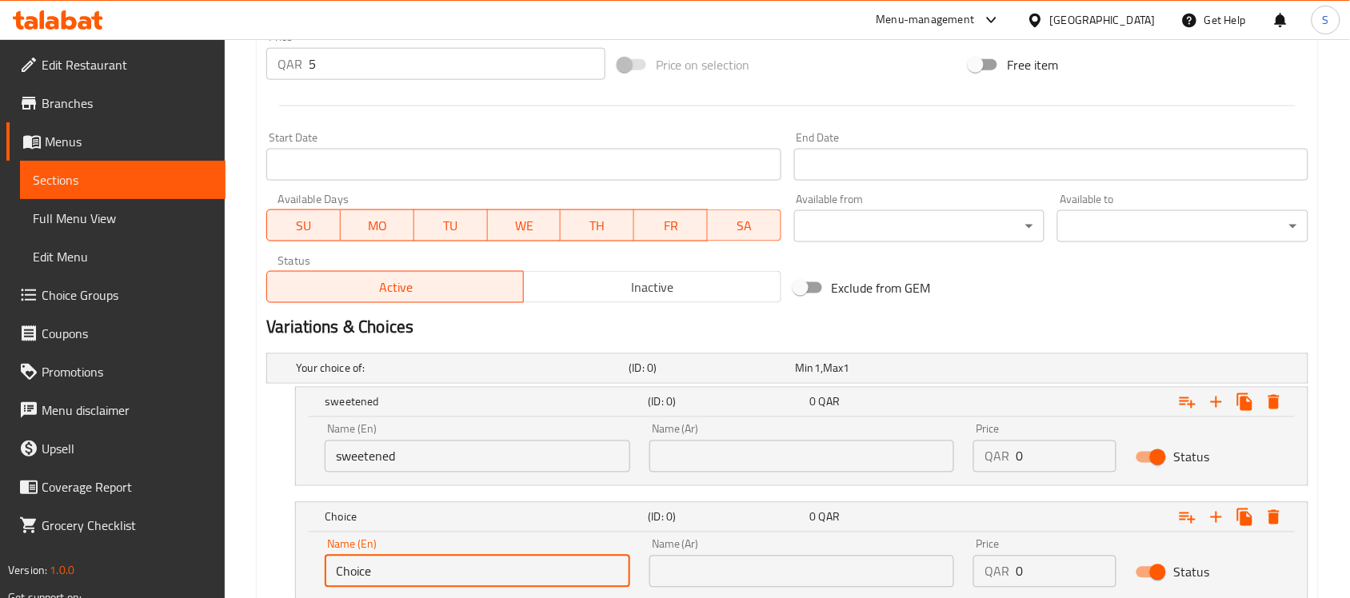
paste input "with mint"
type input "with mint"
click at [821, 444] on input "text" at bounding box center [803, 457] width 306 height 32
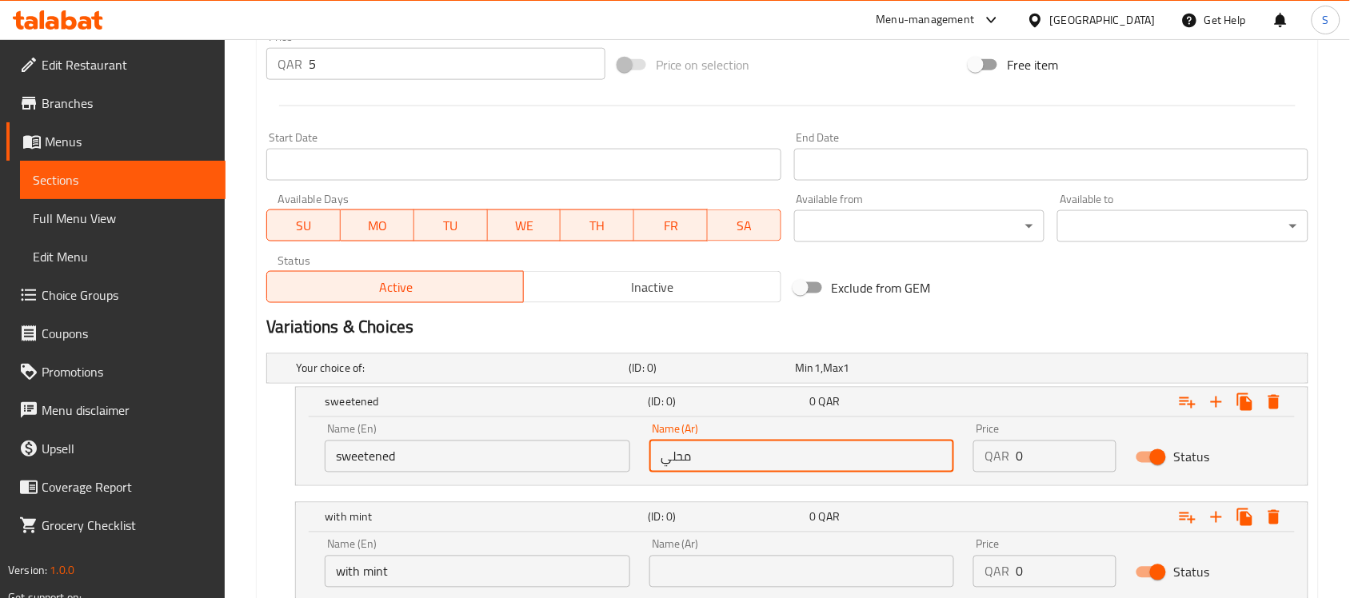
type input "محلي"
drag, startPoint x: 881, startPoint y: 570, endPoint x: 874, endPoint y: 580, distance: 12.6
click at [881, 570] on input "text" at bounding box center [803, 572] width 306 height 32
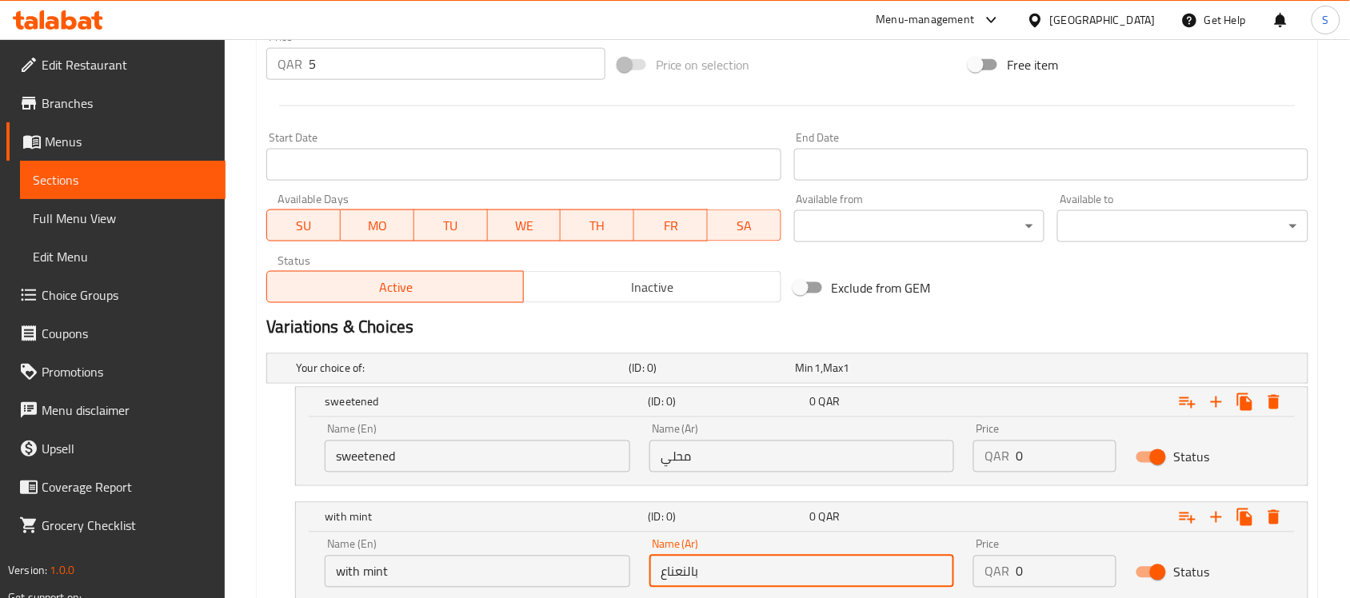
type input "بالنعناع"
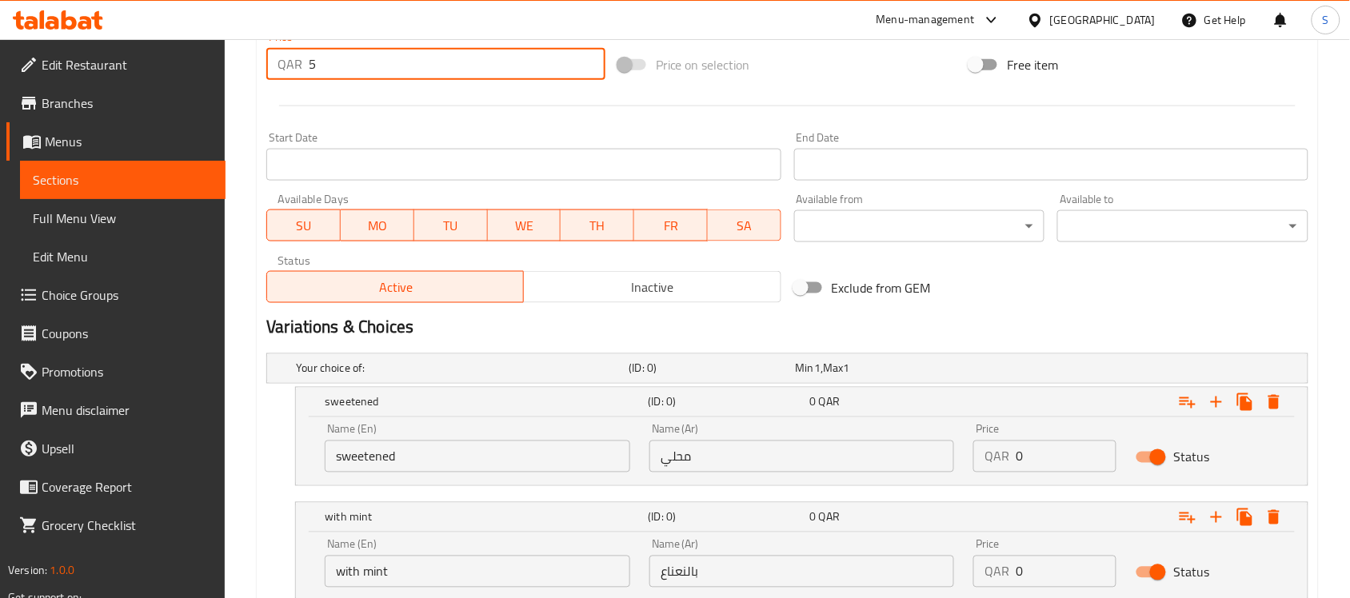
drag, startPoint x: 338, startPoint y: 65, endPoint x: 269, endPoint y: 66, distance: 69.6
click at [269, 66] on div "QAR 5 Price *" at bounding box center [435, 64] width 339 height 32
type input "0"
drag, startPoint x: 1021, startPoint y: 454, endPoint x: 884, endPoint y: 446, distance: 137.0
click at [884, 446] on div "Name (En) sweetened Name (En) Name (Ar) محلي Name (Ar) Price QAR 0 Price Status" at bounding box center [802, 448] width 974 height 68
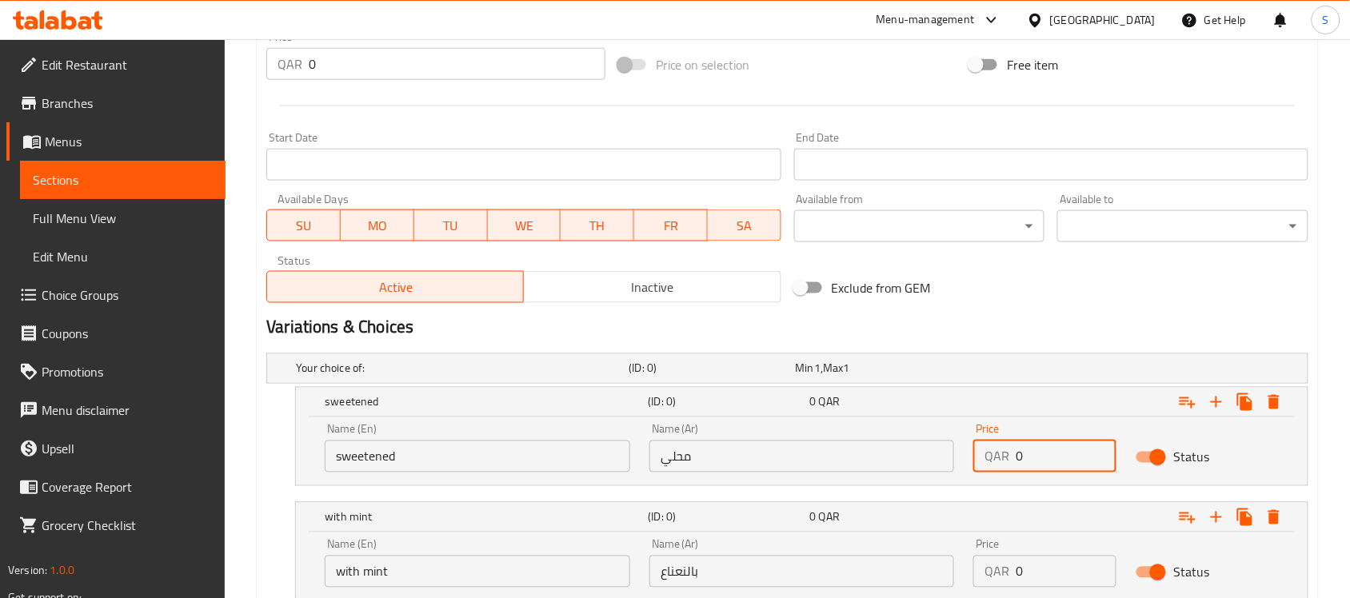
paste input "5"
type input "5"
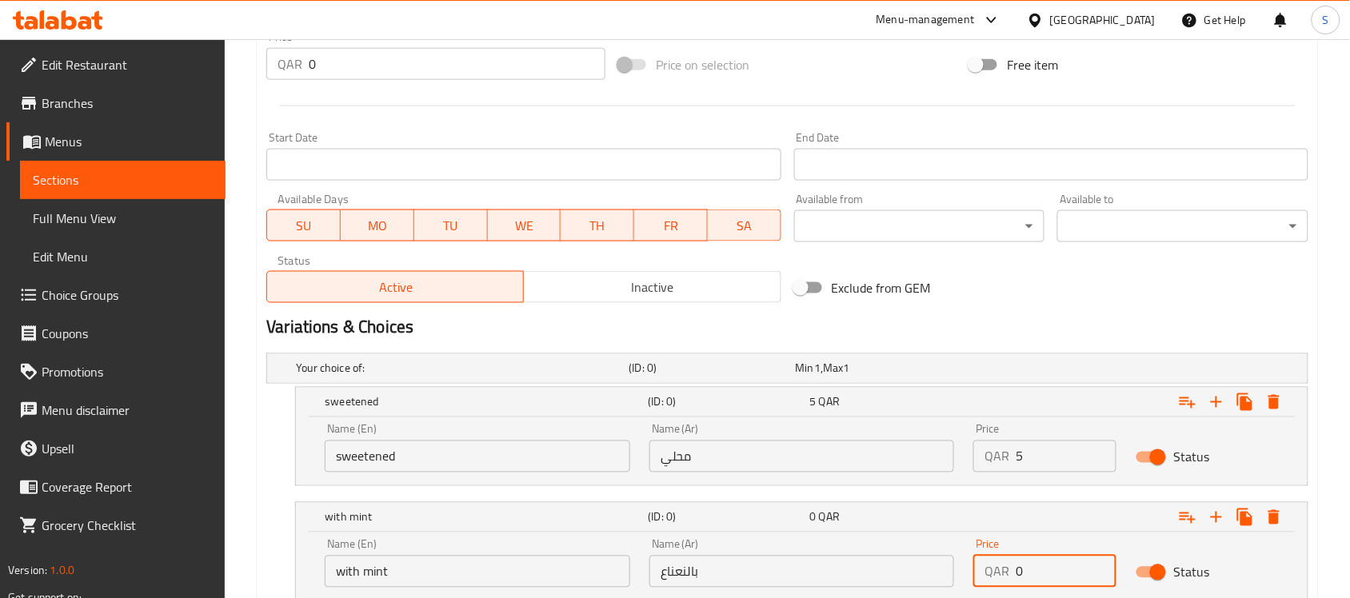
drag, startPoint x: 1041, startPoint y: 568, endPoint x: 872, endPoint y: 573, distance: 168.9
click at [872, 574] on div "Name (En) with mint Name (En) Name (Ar) بالنعناع Name (Ar) Price QAR 0 Price St…" at bounding box center [802, 564] width 974 height 68
paste input "5"
type input "5"
click at [1333, 440] on div "Home / Restaurants management / Menus / Sections / item / update Drinks section…" at bounding box center [788, 82] width 1126 height 1265
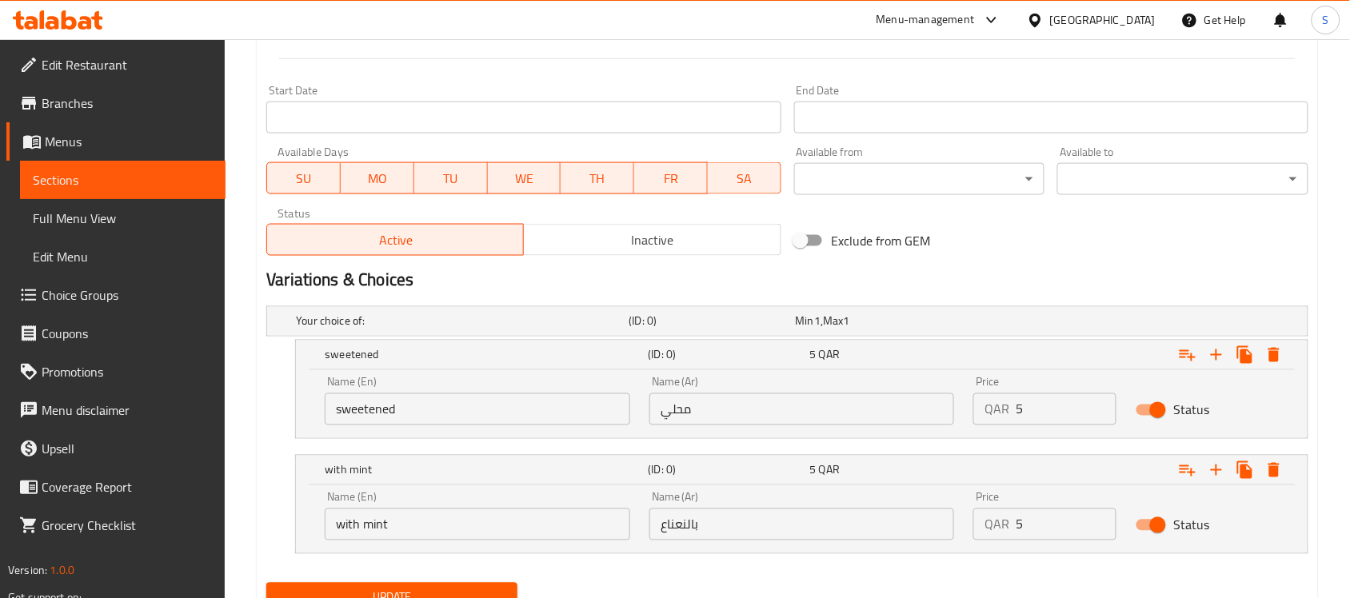
scroll to position [705, 0]
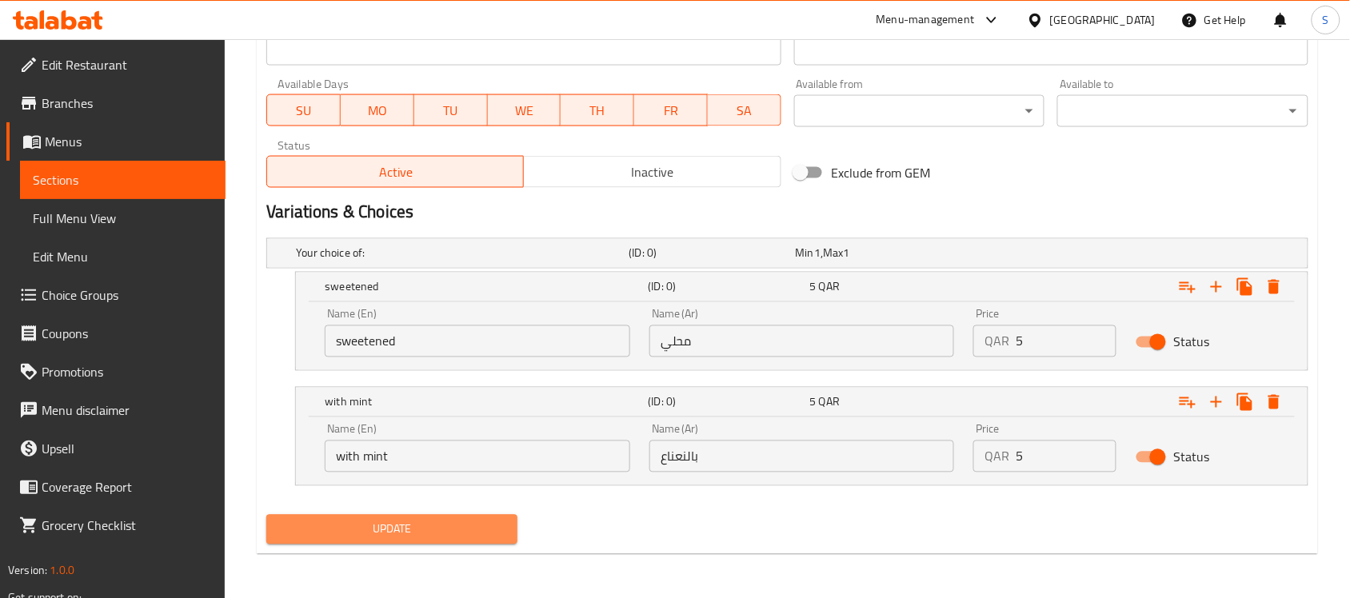
click at [353, 525] on span "Update" at bounding box center [392, 530] width 226 height 20
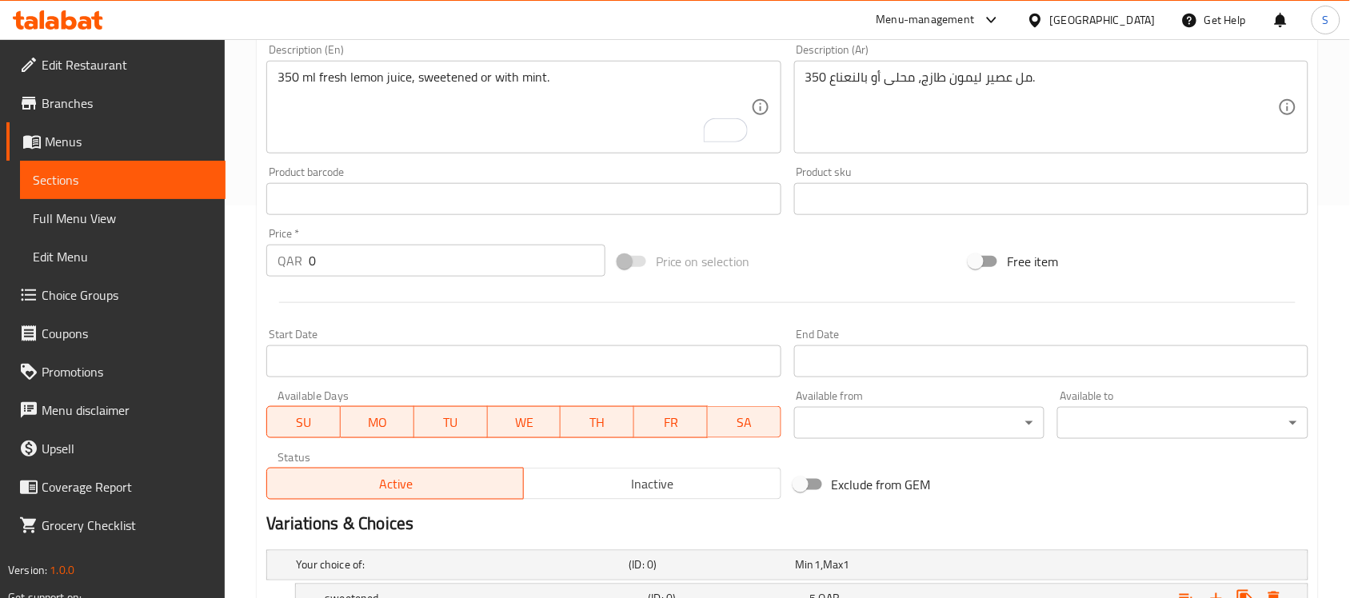
scroll to position [205, 0]
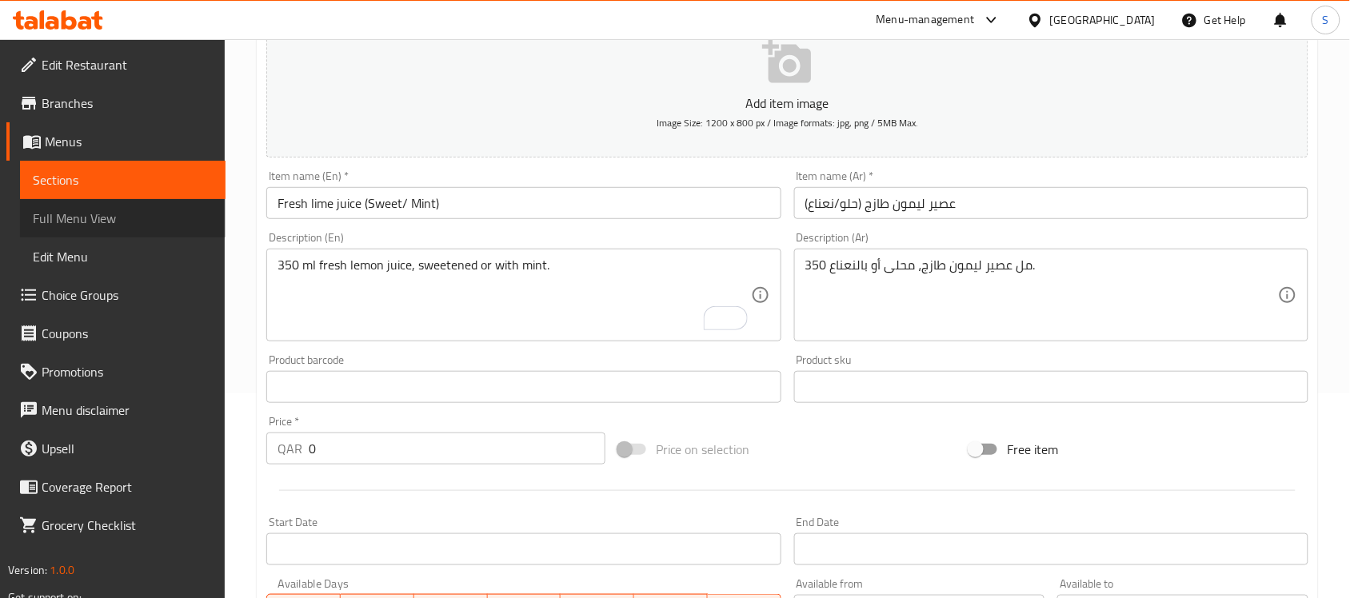
click at [98, 220] on span "Full Menu View" at bounding box center [123, 218] width 180 height 19
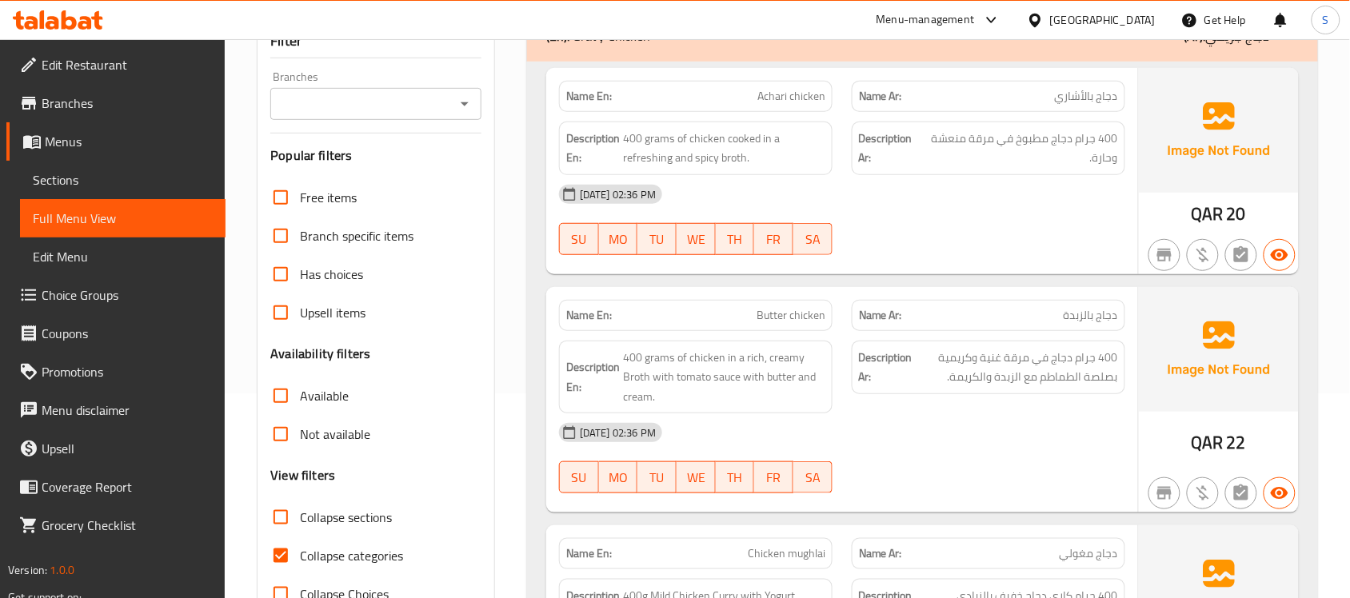
click at [326, 554] on span "Collapse categories" at bounding box center [351, 555] width 103 height 19
click at [300, 554] on input "Collapse categories" at bounding box center [281, 556] width 38 height 38
checkbox input "false"
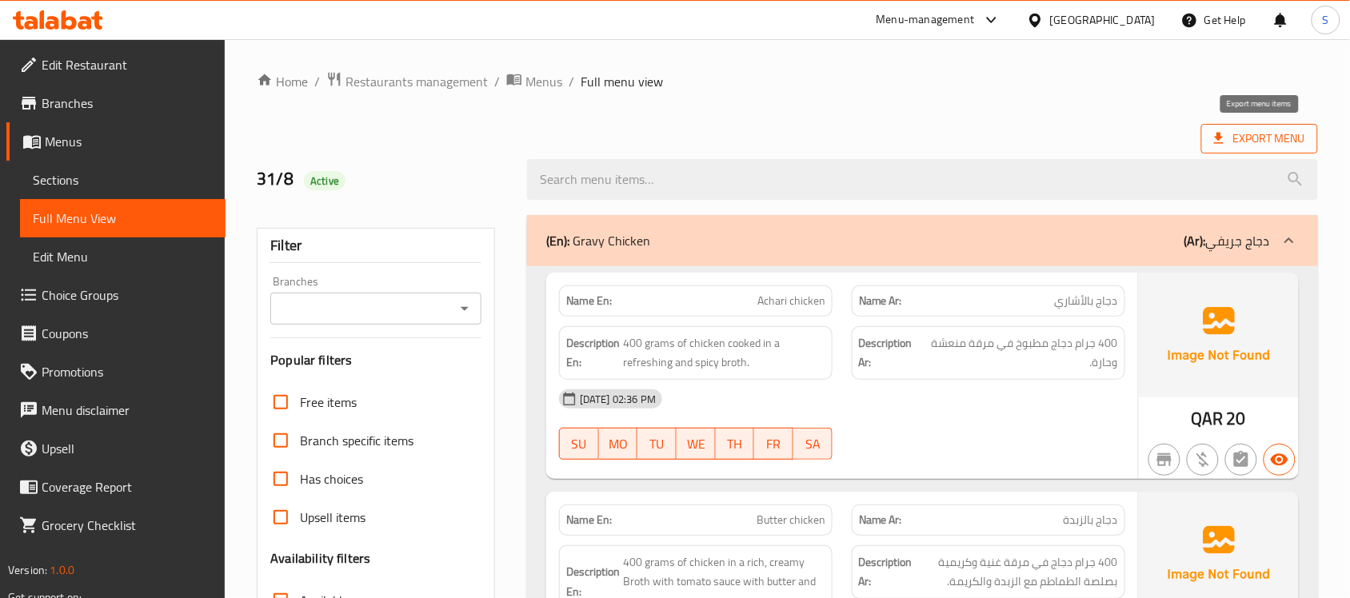
click at [1245, 144] on span "Export Menu" at bounding box center [1259, 139] width 91 height 20
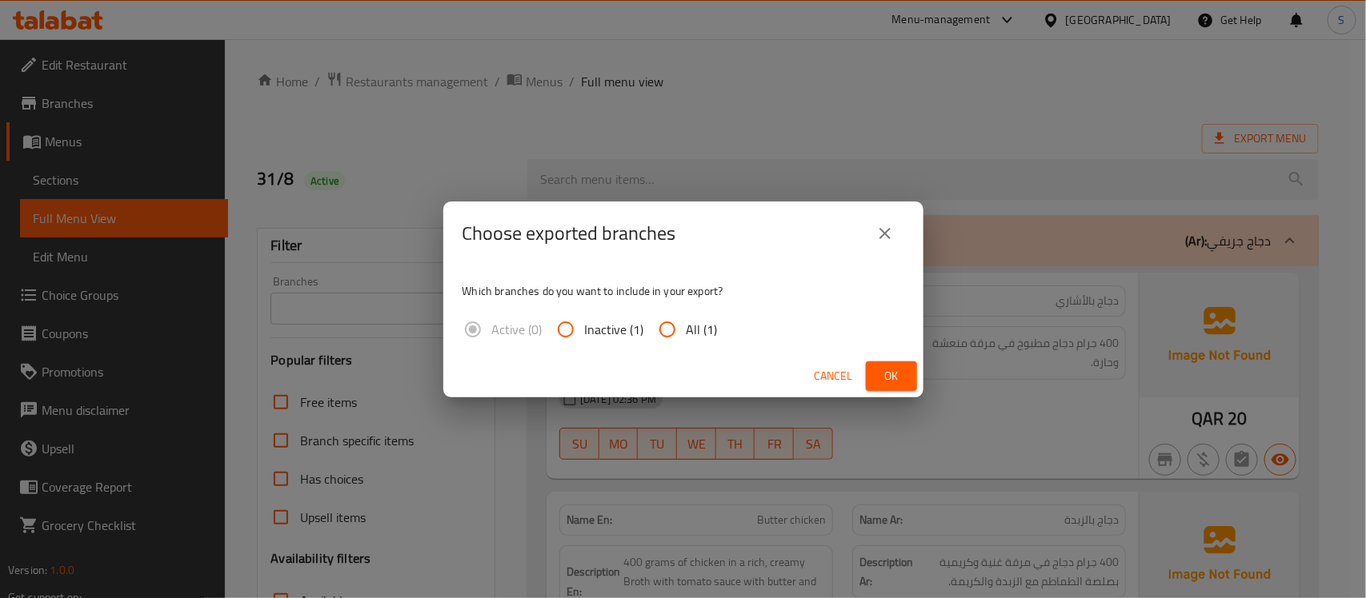
click at [681, 322] on input "All (1)" at bounding box center [667, 329] width 38 height 38
radio input "true"
click at [901, 388] on button "Ok" at bounding box center [891, 377] width 51 height 30
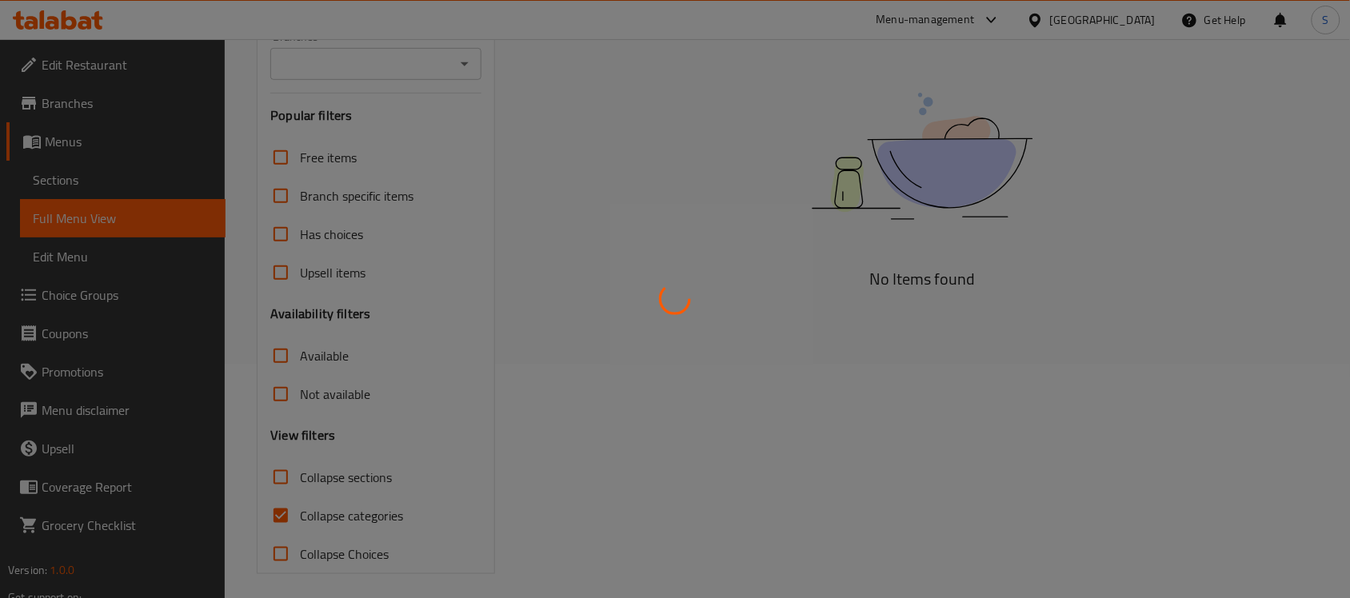
scroll to position [242, 0]
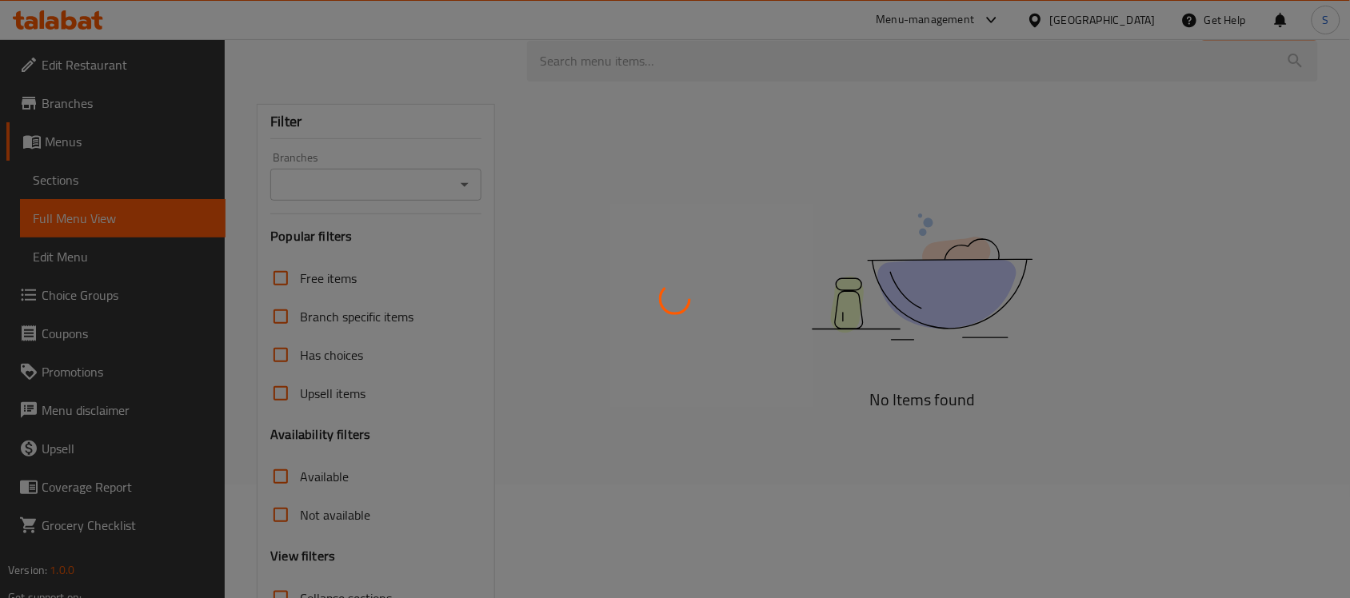
scroll to position [242, 0]
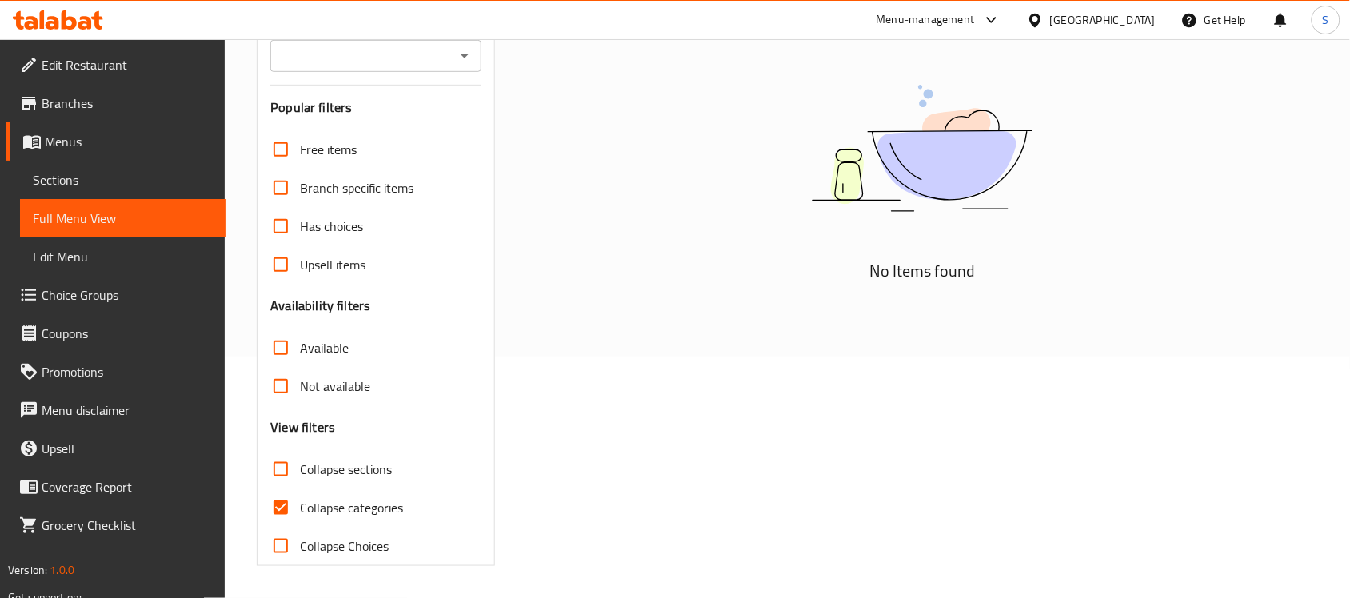
click at [289, 508] on input "Collapse categories" at bounding box center [281, 508] width 38 height 38
checkbox input "false"
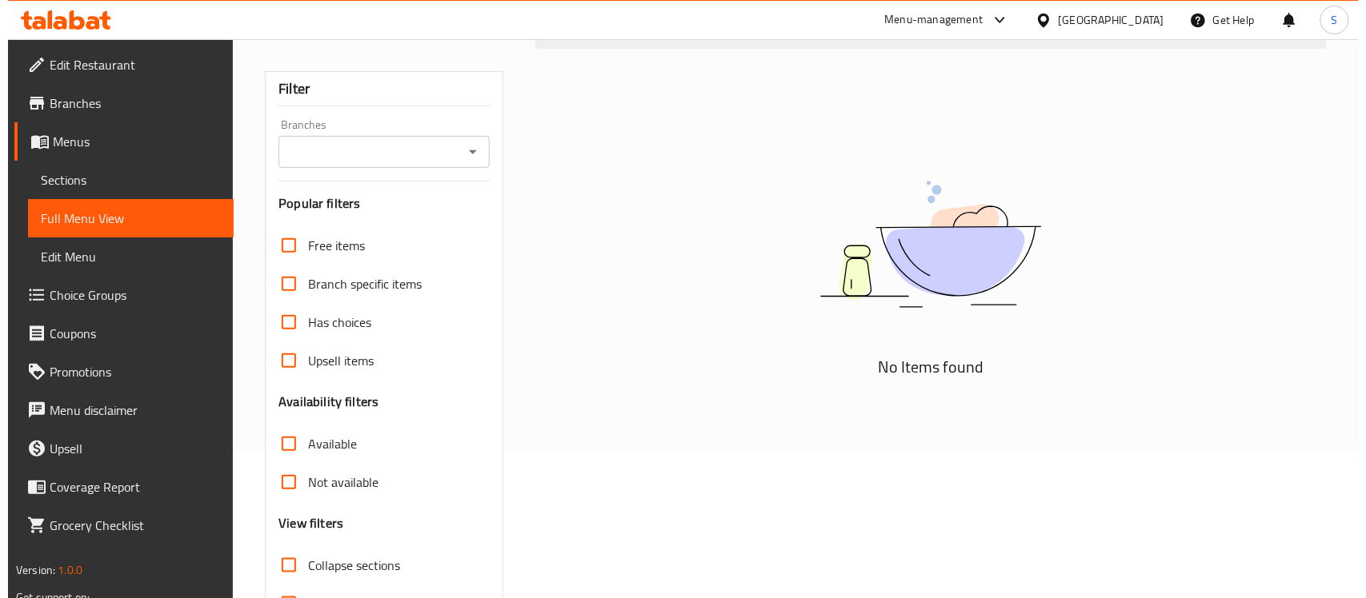
scroll to position [0, 0]
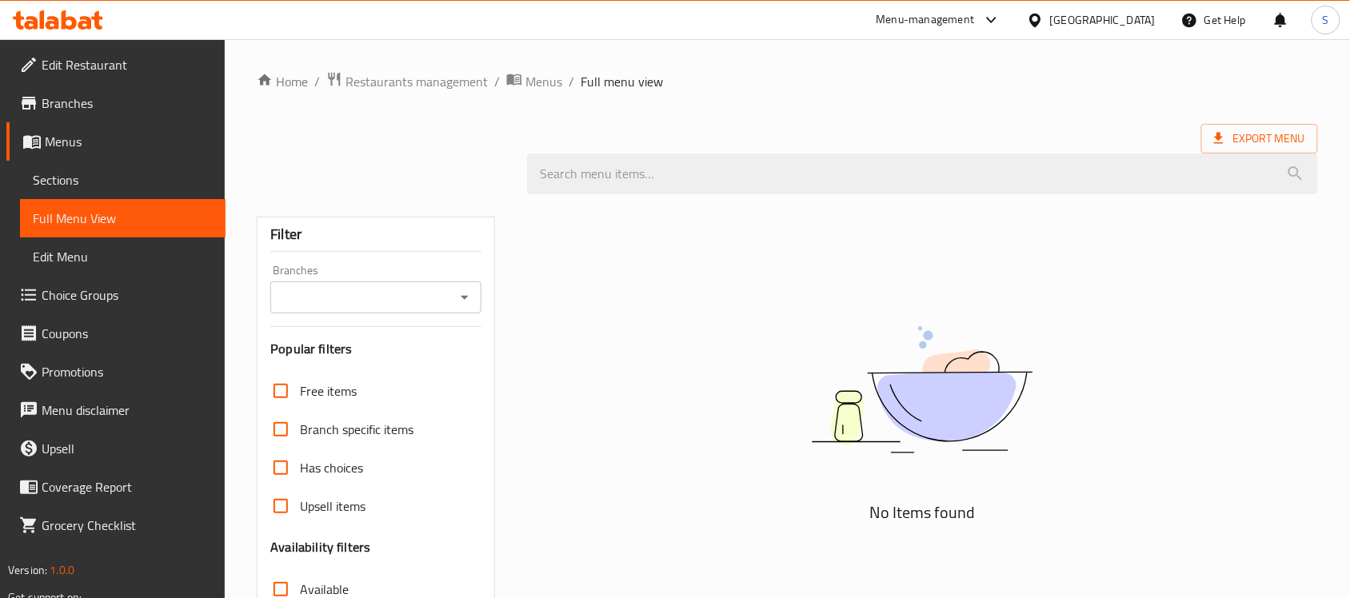
click at [98, 264] on span "Edit Menu" at bounding box center [123, 256] width 180 height 19
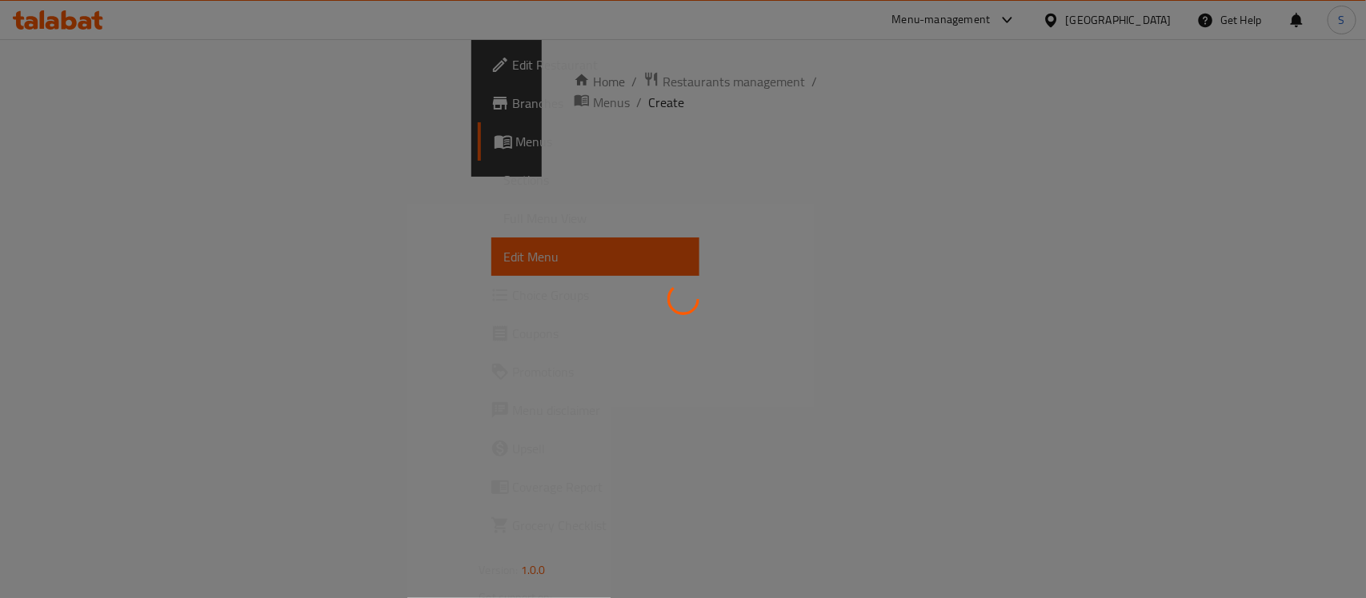
click at [88, 178] on div at bounding box center [683, 299] width 1366 height 598
click at [50, 178] on div at bounding box center [683, 299] width 1366 height 598
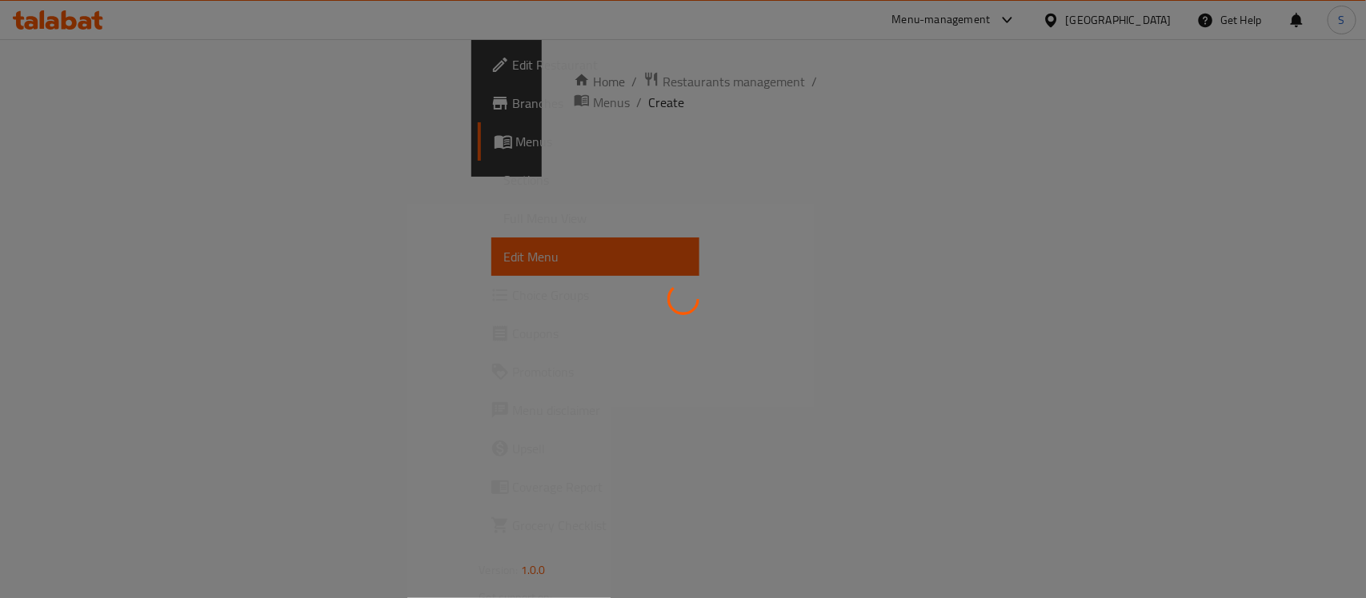
click at [108, 192] on div at bounding box center [683, 299] width 1366 height 598
click at [733, 152] on div at bounding box center [683, 299] width 1366 height 598
